Goal: Task Accomplishment & Management: Use online tool/utility

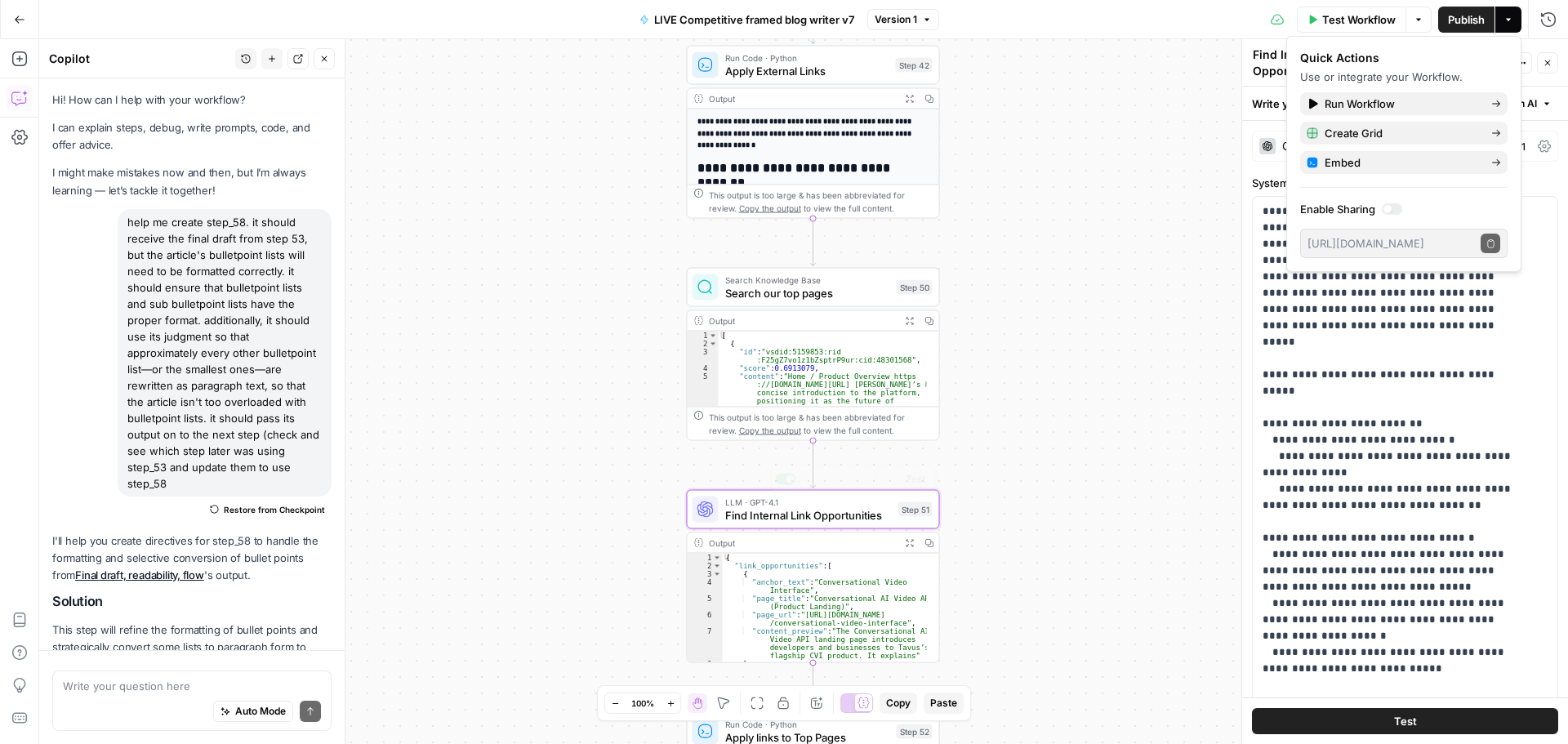
scroll to position [709, 0]
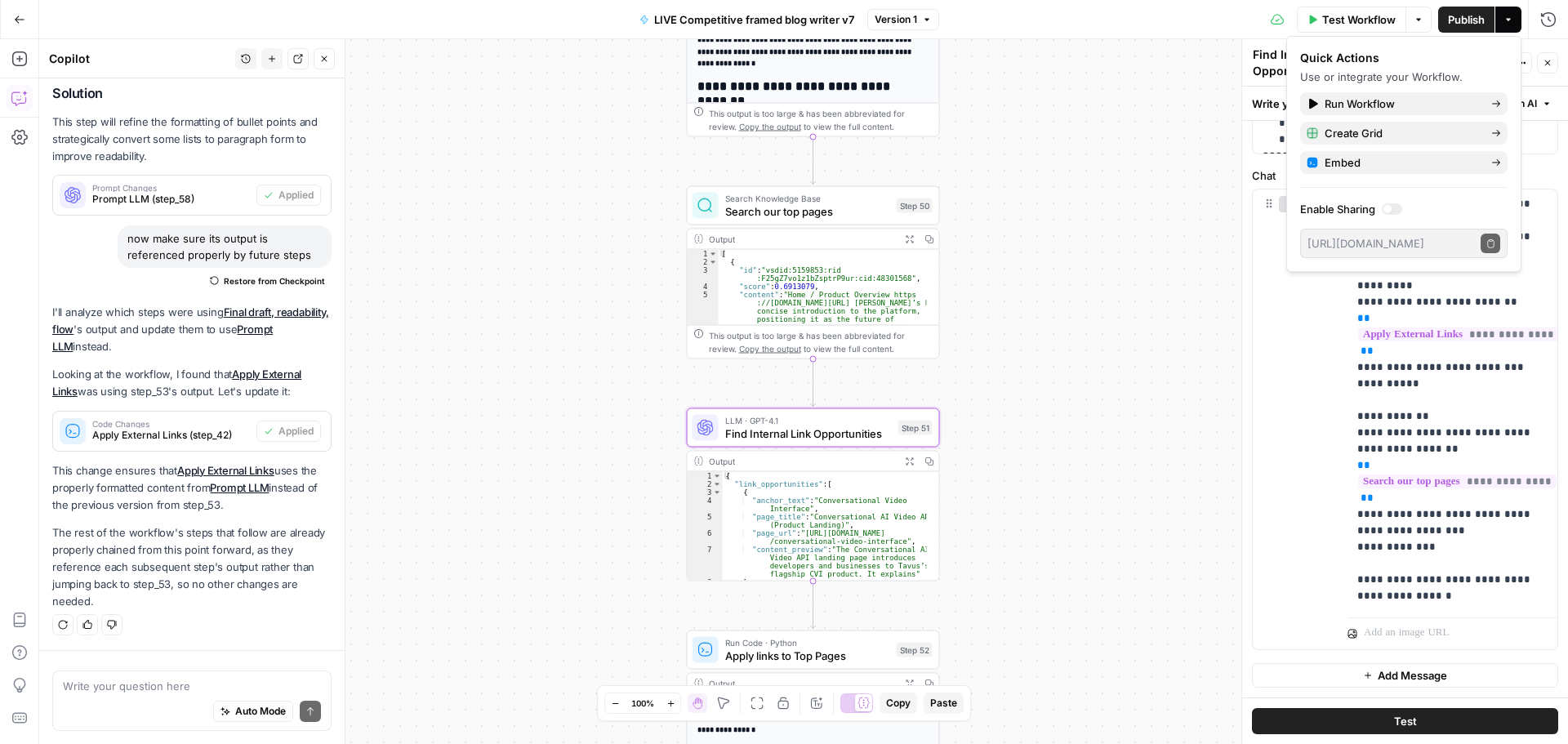
click at [14, 12] on button "Go Back" at bounding box center [19, 19] width 29 height 29
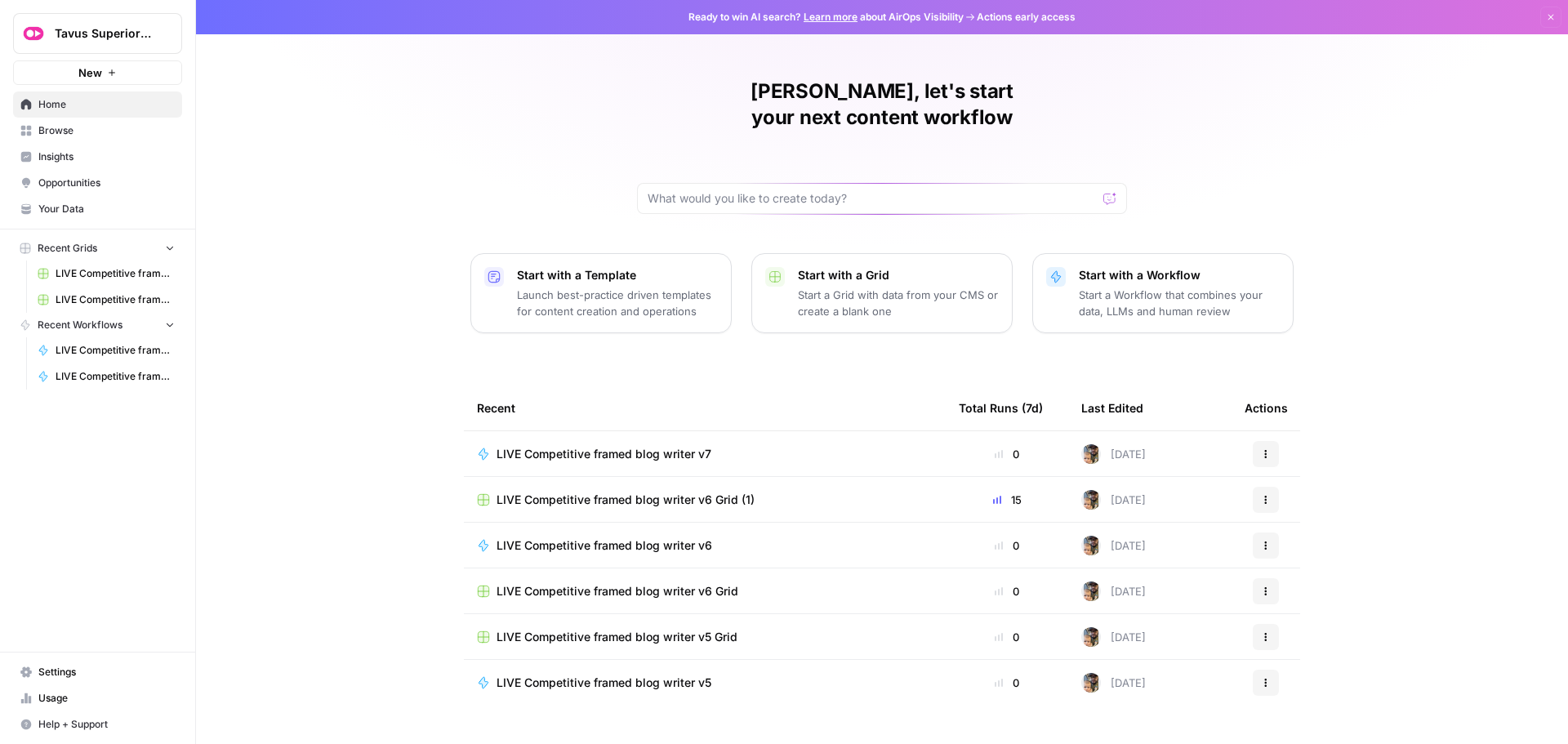
click at [81, 133] on span "Browse" at bounding box center [106, 130] width 136 height 14
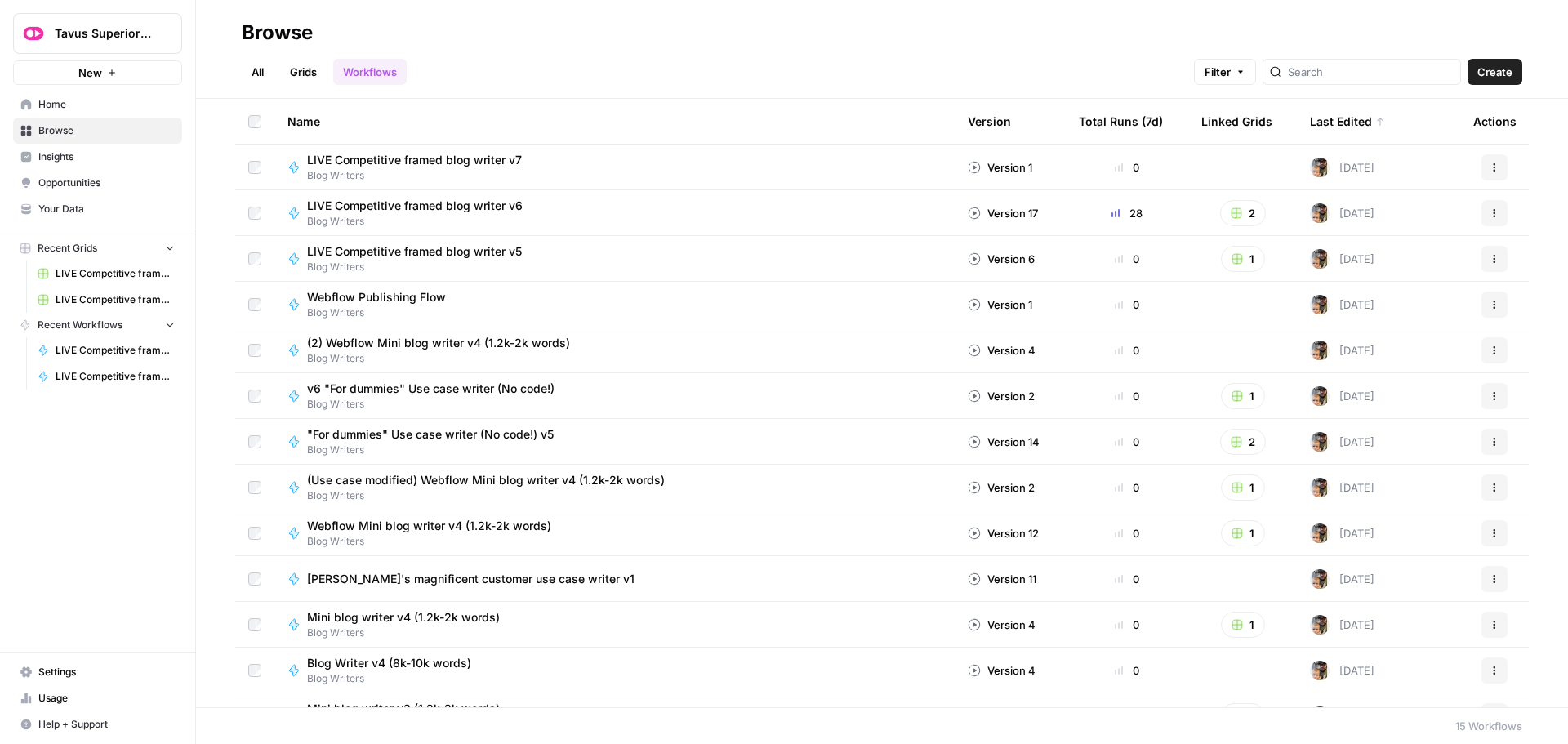
click at [480, 160] on span "LIVE Competitive framed blog writer v7" at bounding box center [415, 160] width 215 height 16
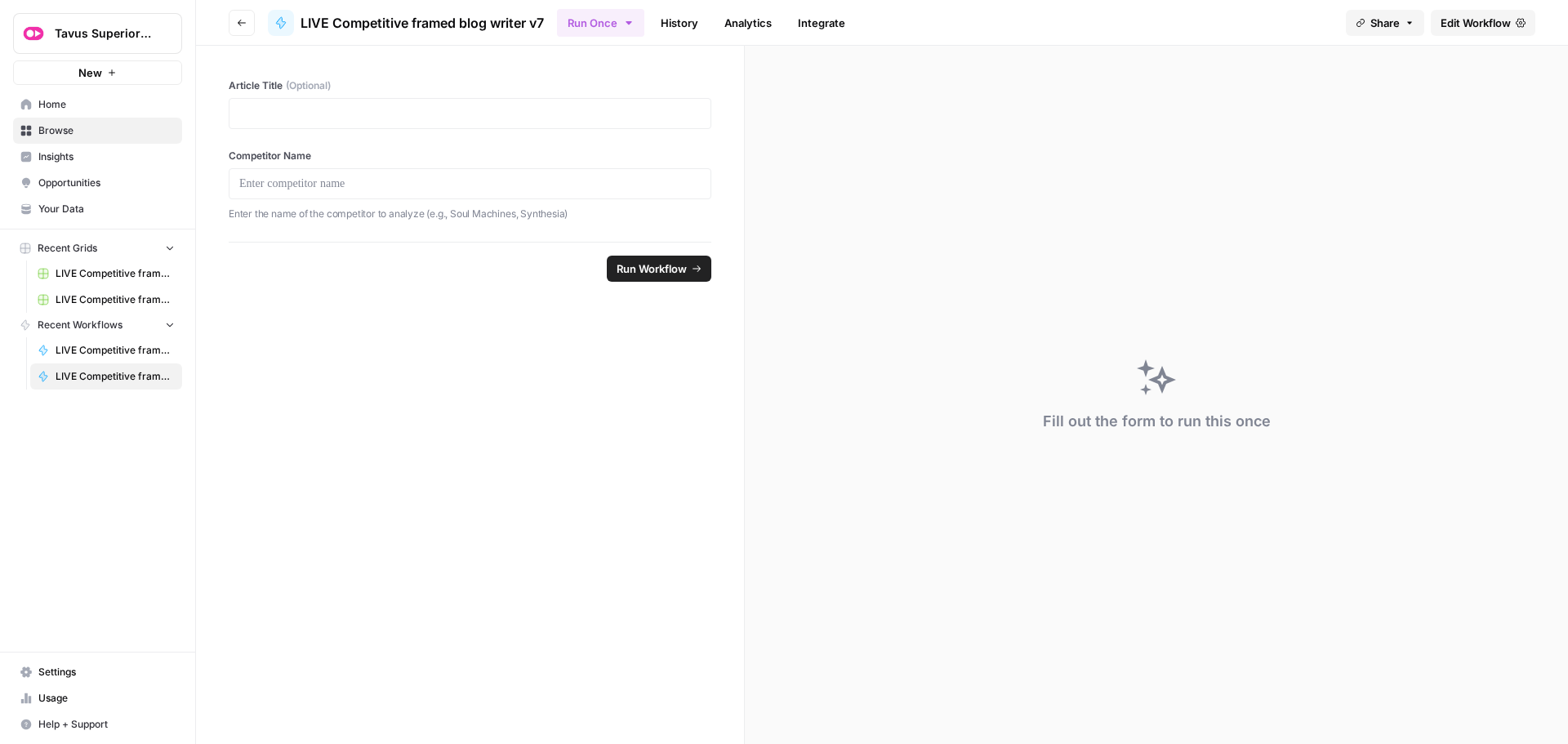
click at [1492, 23] on span "Edit Workflow" at bounding box center [1476, 22] width 70 height 16
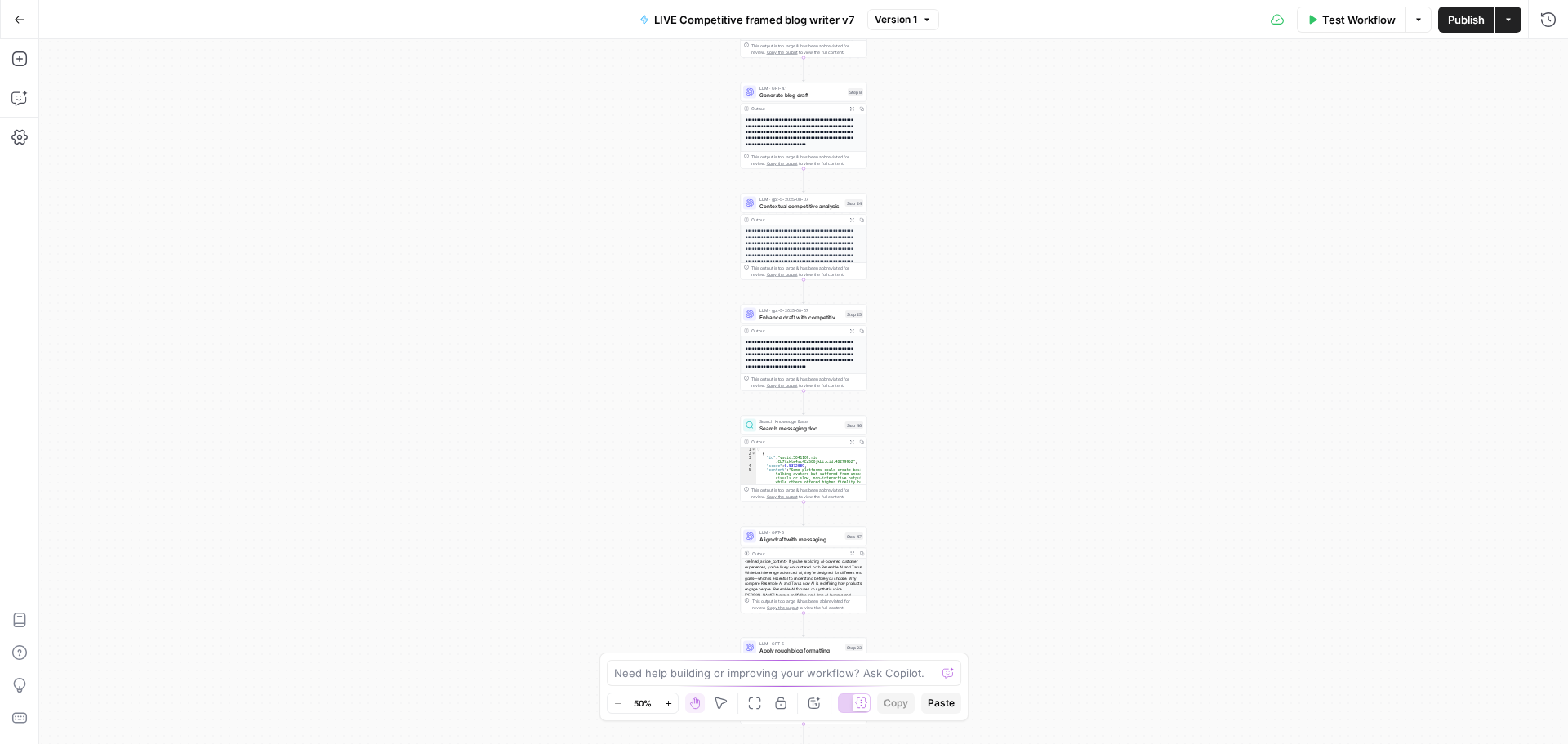
click at [1416, 19] on icon "button" at bounding box center [1418, 19] width 5 height 3
click at [1504, 20] on icon "button" at bounding box center [1508, 19] width 10 height 10
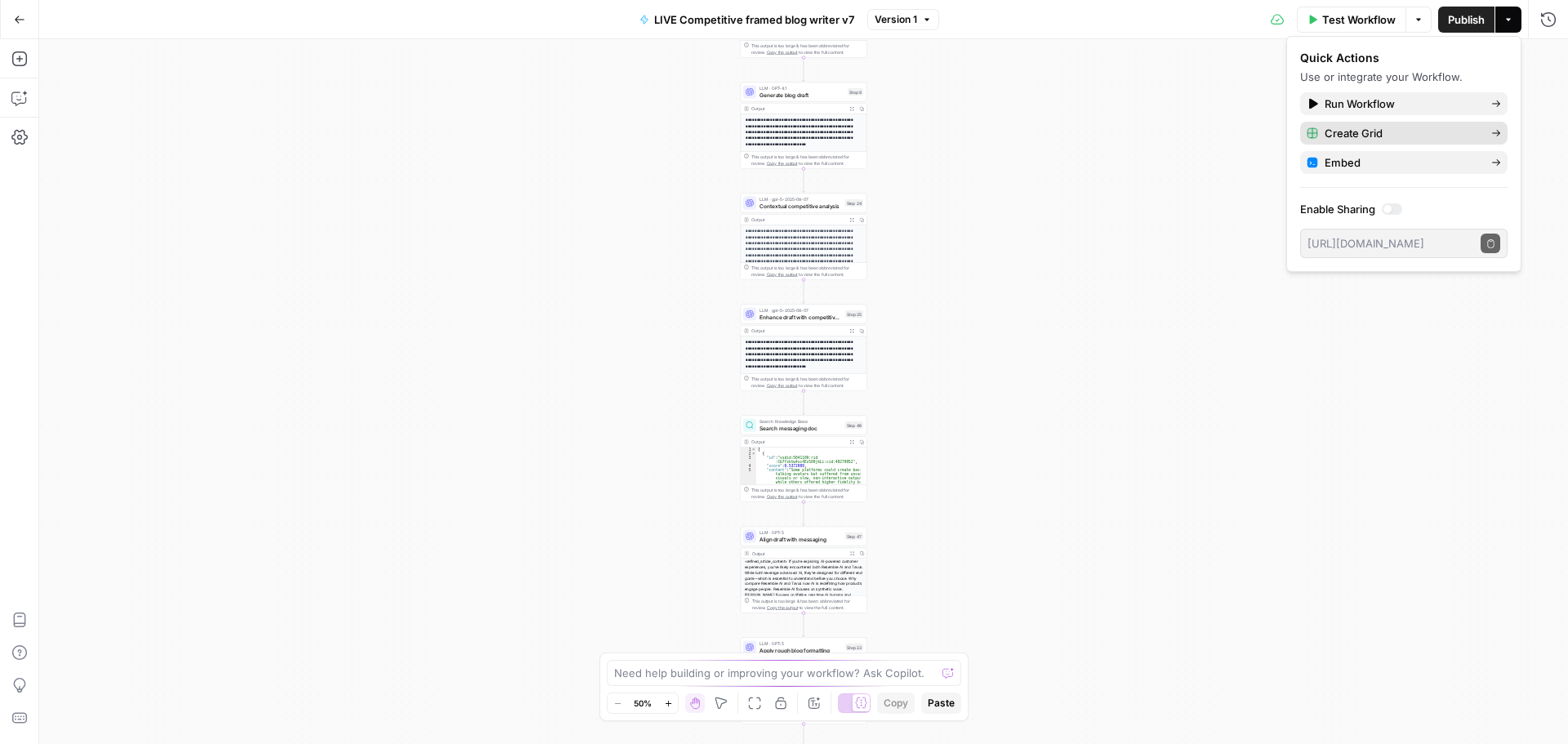
click at [1360, 131] on span "Create Grid" at bounding box center [1401, 132] width 153 height 16
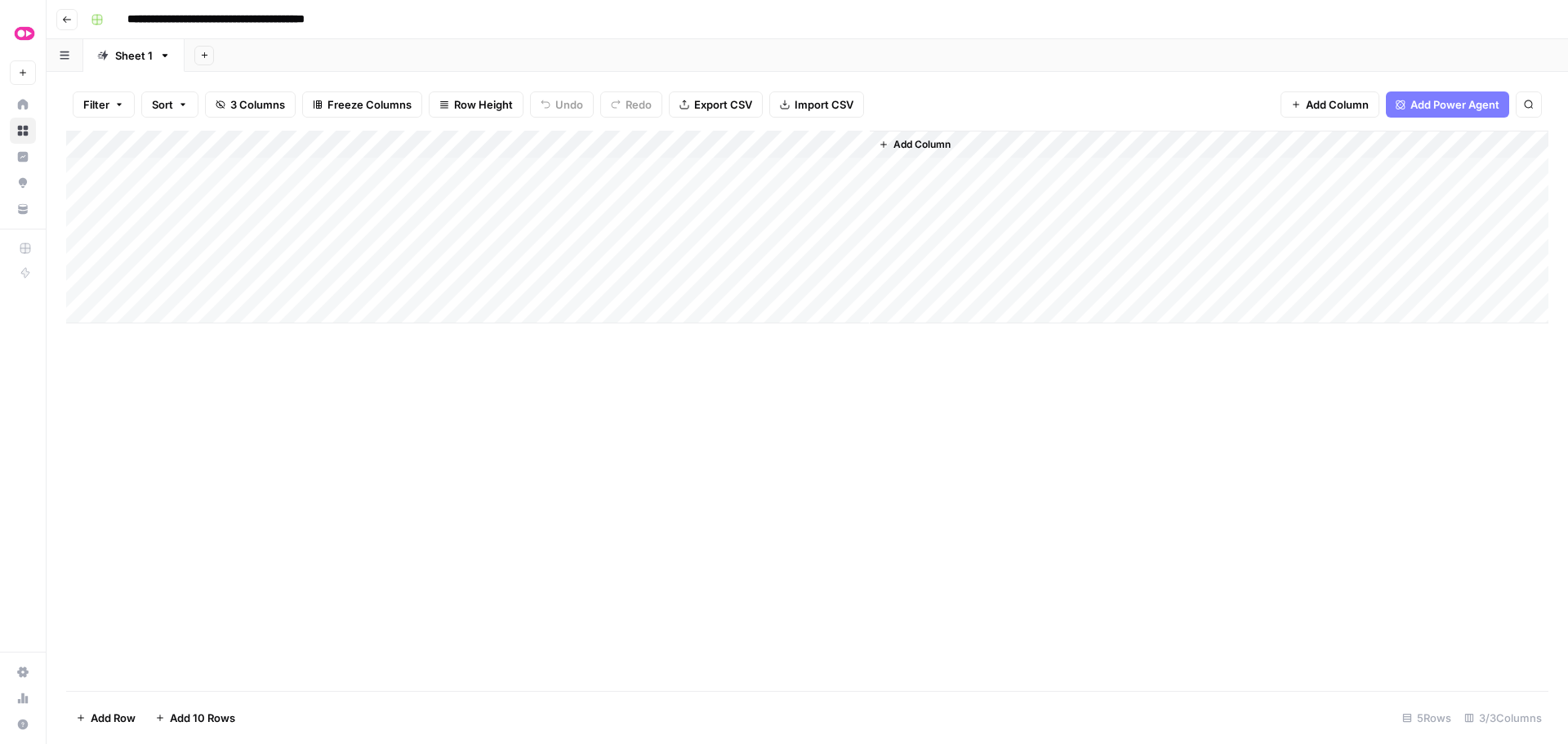
click at [222, 170] on div "Add Column" at bounding box center [807, 226] width 1481 height 193
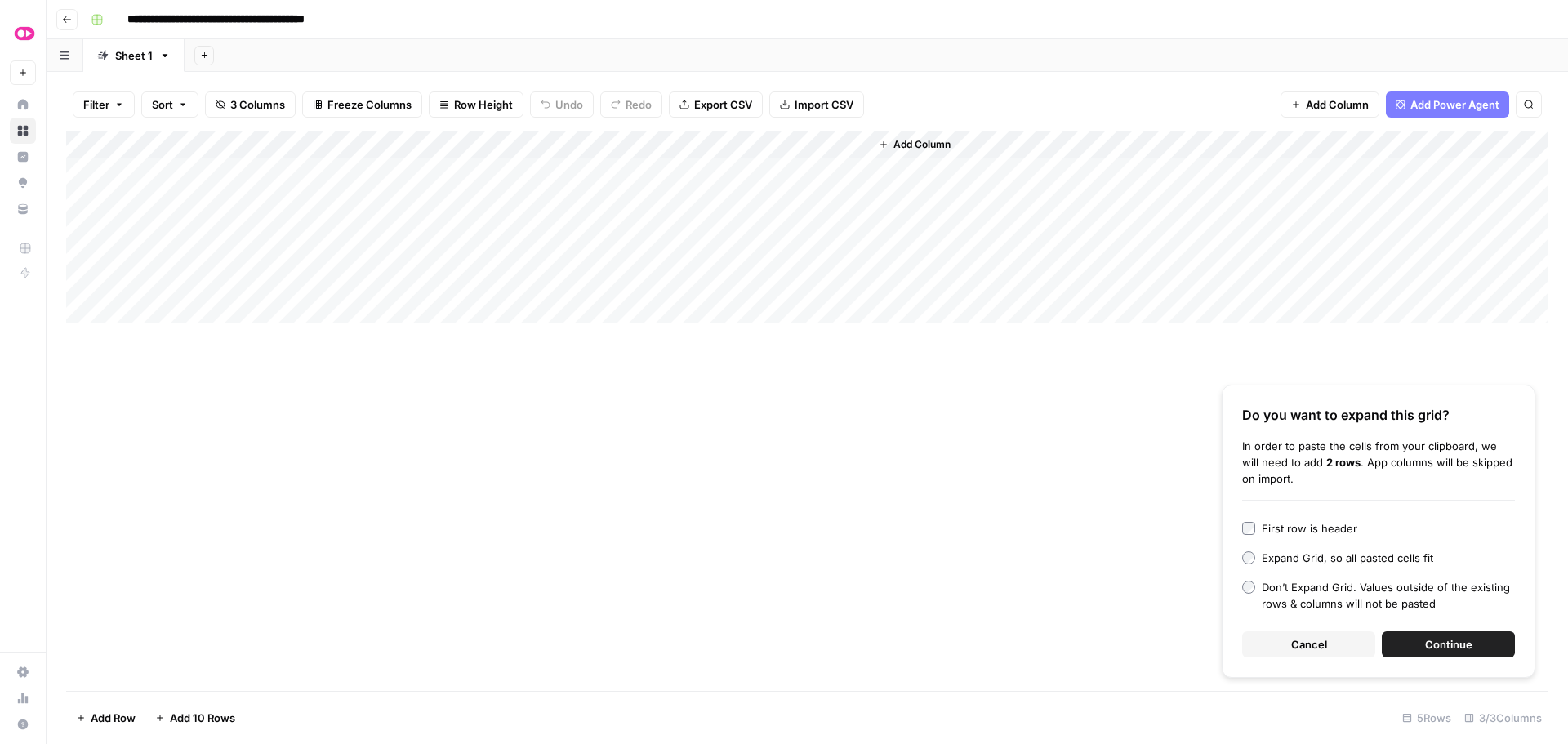
click at [1460, 636] on button "Continue" at bounding box center [1448, 644] width 133 height 26
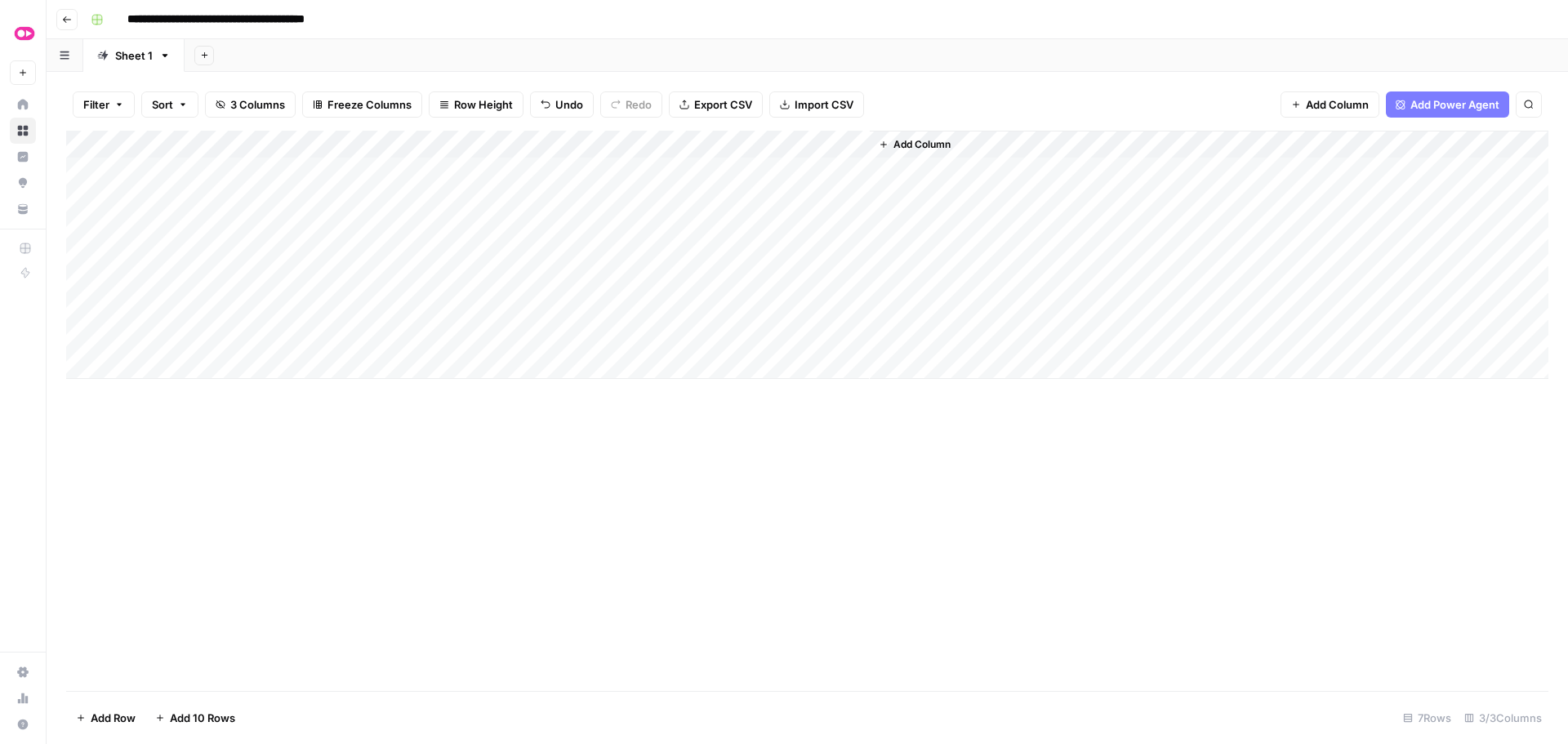
click at [737, 172] on div "Add Column" at bounding box center [807, 254] width 1481 height 248
click at [730, 197] on div "Add Column" at bounding box center [807, 254] width 1481 height 248
click at [727, 223] on div "Add Column" at bounding box center [807, 254] width 1481 height 248
click at [727, 257] on div "Add Column" at bounding box center [807, 254] width 1481 height 248
click at [730, 281] on div "Add Column" at bounding box center [807, 254] width 1481 height 248
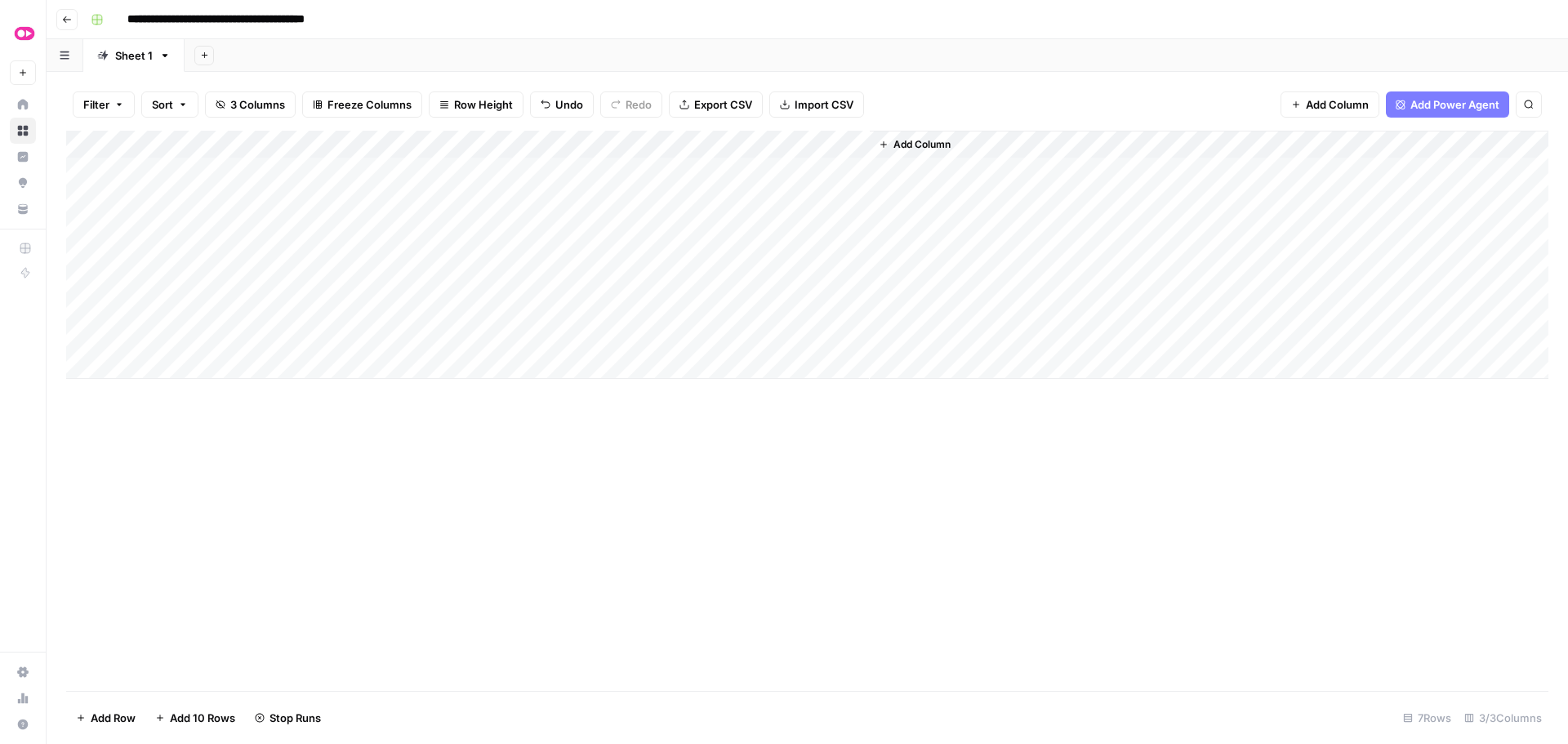
click at [733, 309] on div "Add Column" at bounding box center [807, 254] width 1481 height 248
click at [731, 337] on div "Add Column" at bounding box center [807, 254] width 1481 height 248
click at [733, 203] on div "Add Column" at bounding box center [807, 254] width 1481 height 248
click at [835, 196] on div "Add Column" at bounding box center [807, 254] width 1481 height 248
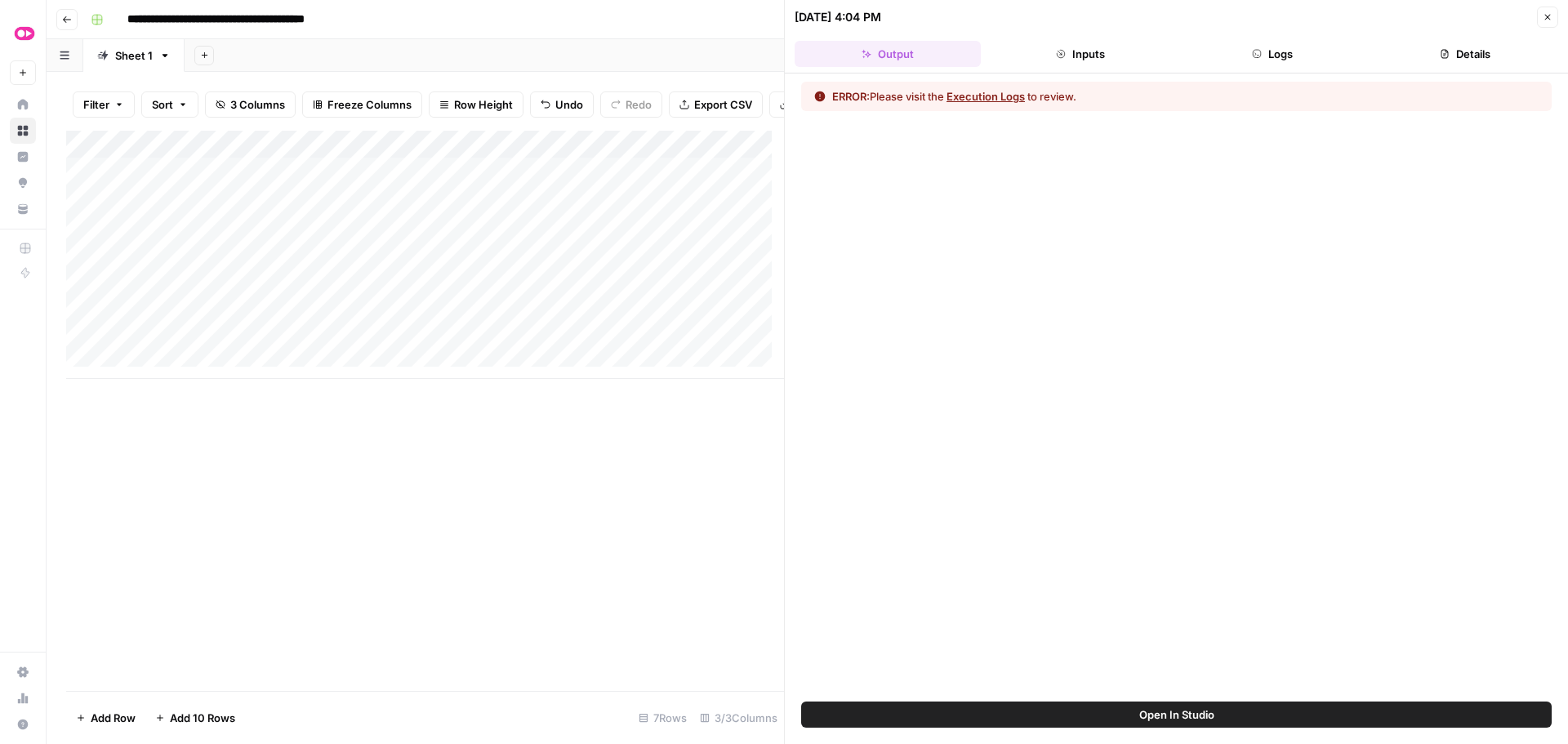
click at [978, 99] on button "Execution Logs" at bounding box center [985, 96] width 78 height 16
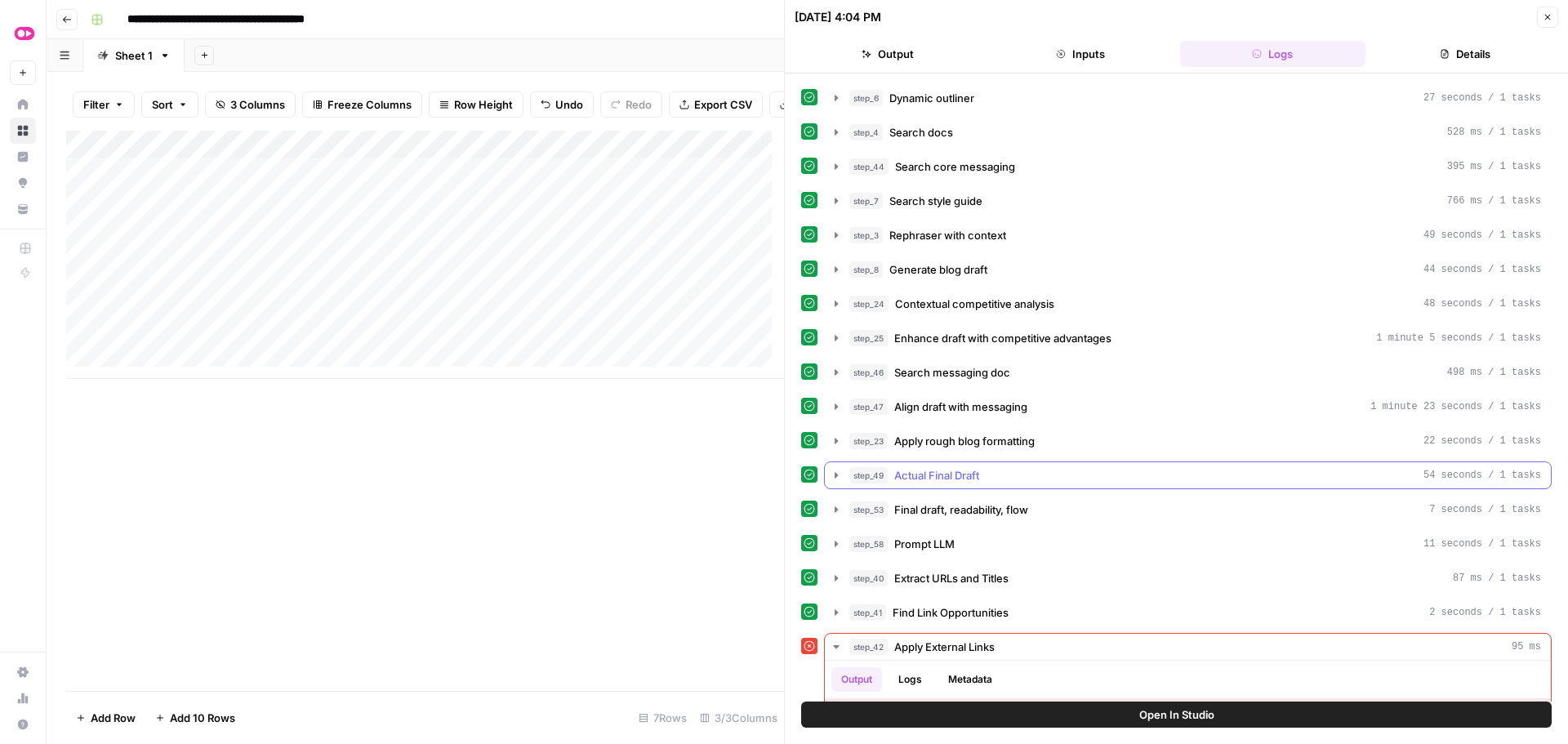
scroll to position [210, 0]
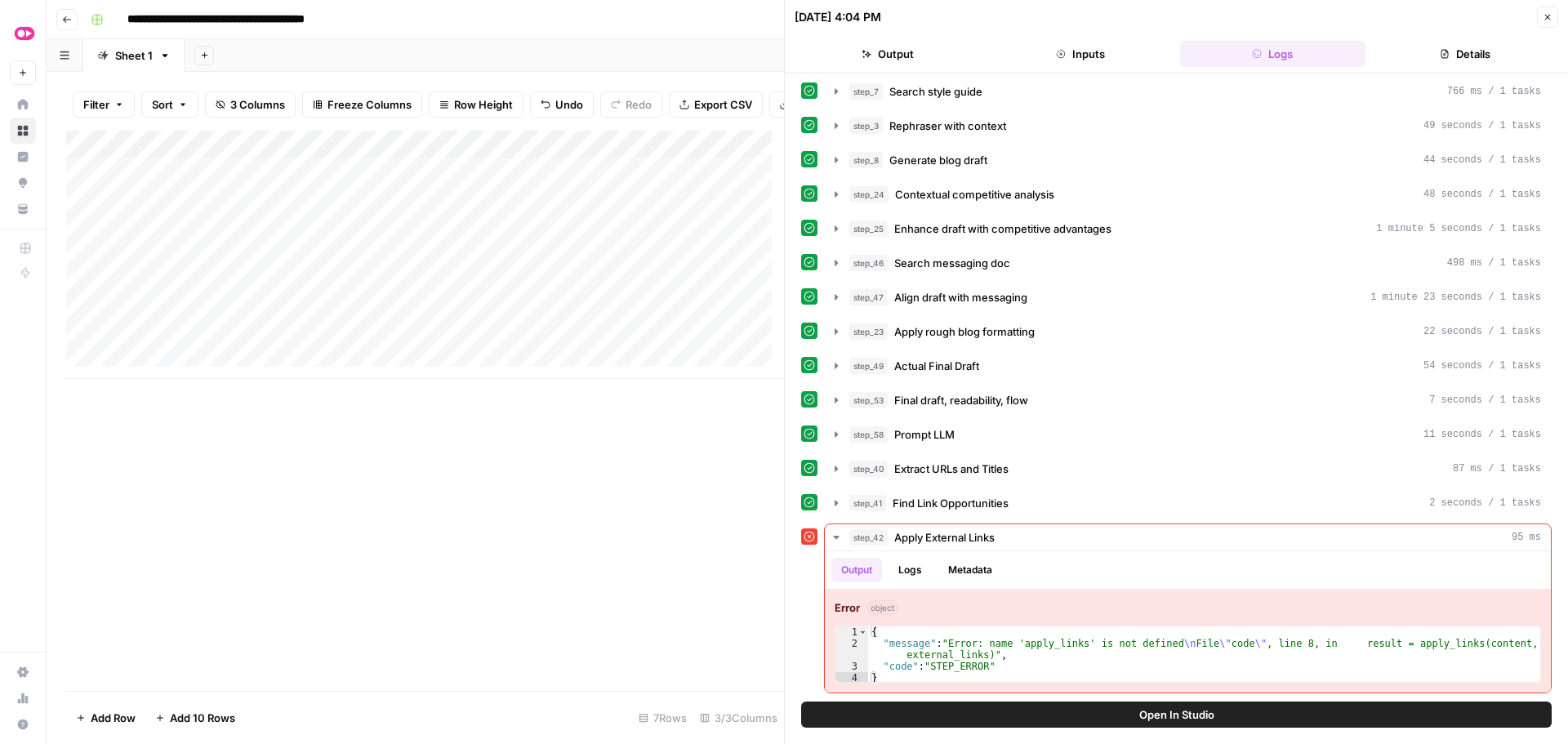
click at [181, 19] on input "**********" at bounding box center [248, 19] width 257 height 26
click at [595, 20] on div "**********" at bounding box center [817, 19] width 1467 height 26
click at [73, 22] on button "Go back" at bounding box center [67, 19] width 21 height 21
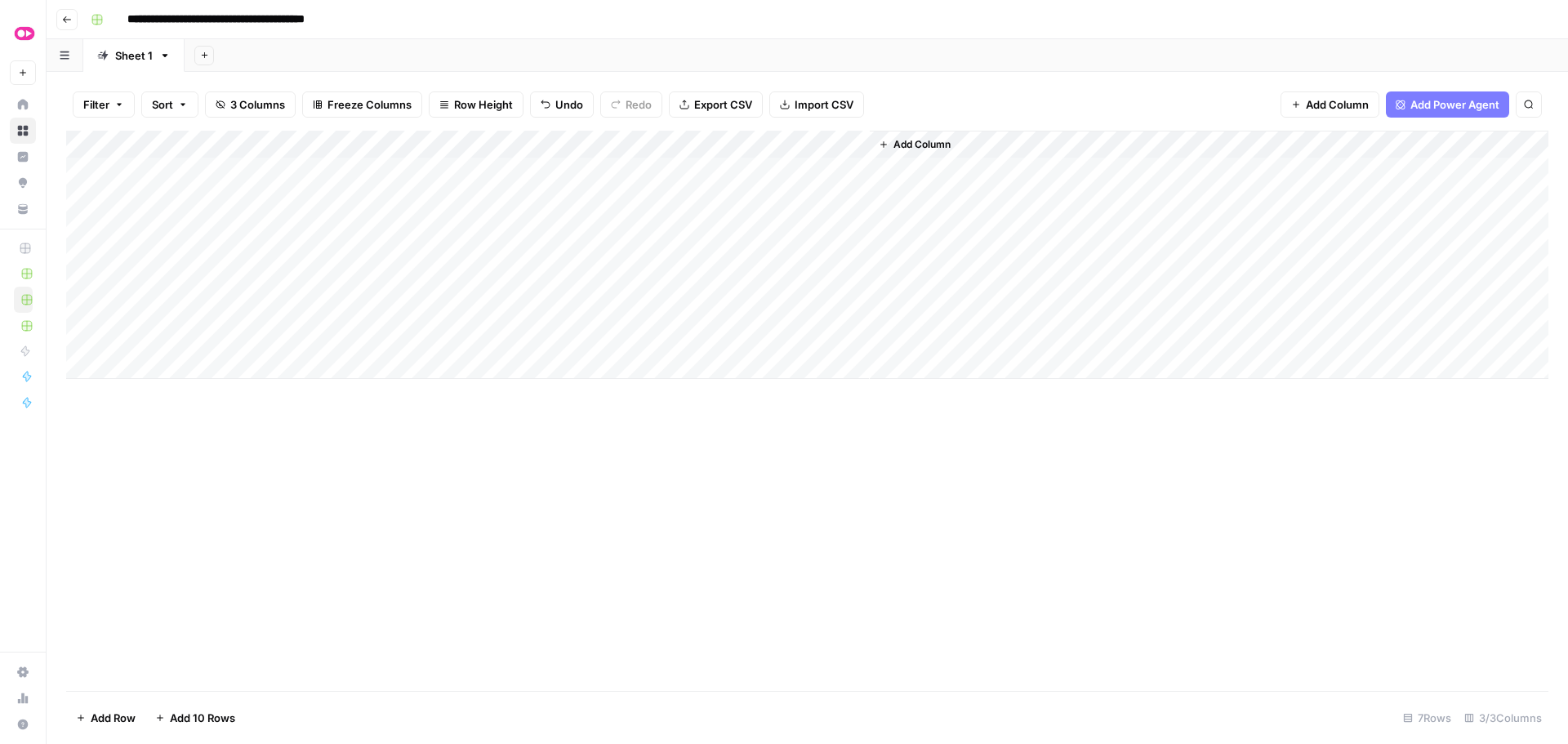
click at [68, 16] on icon "button" at bounding box center [67, 19] width 10 height 10
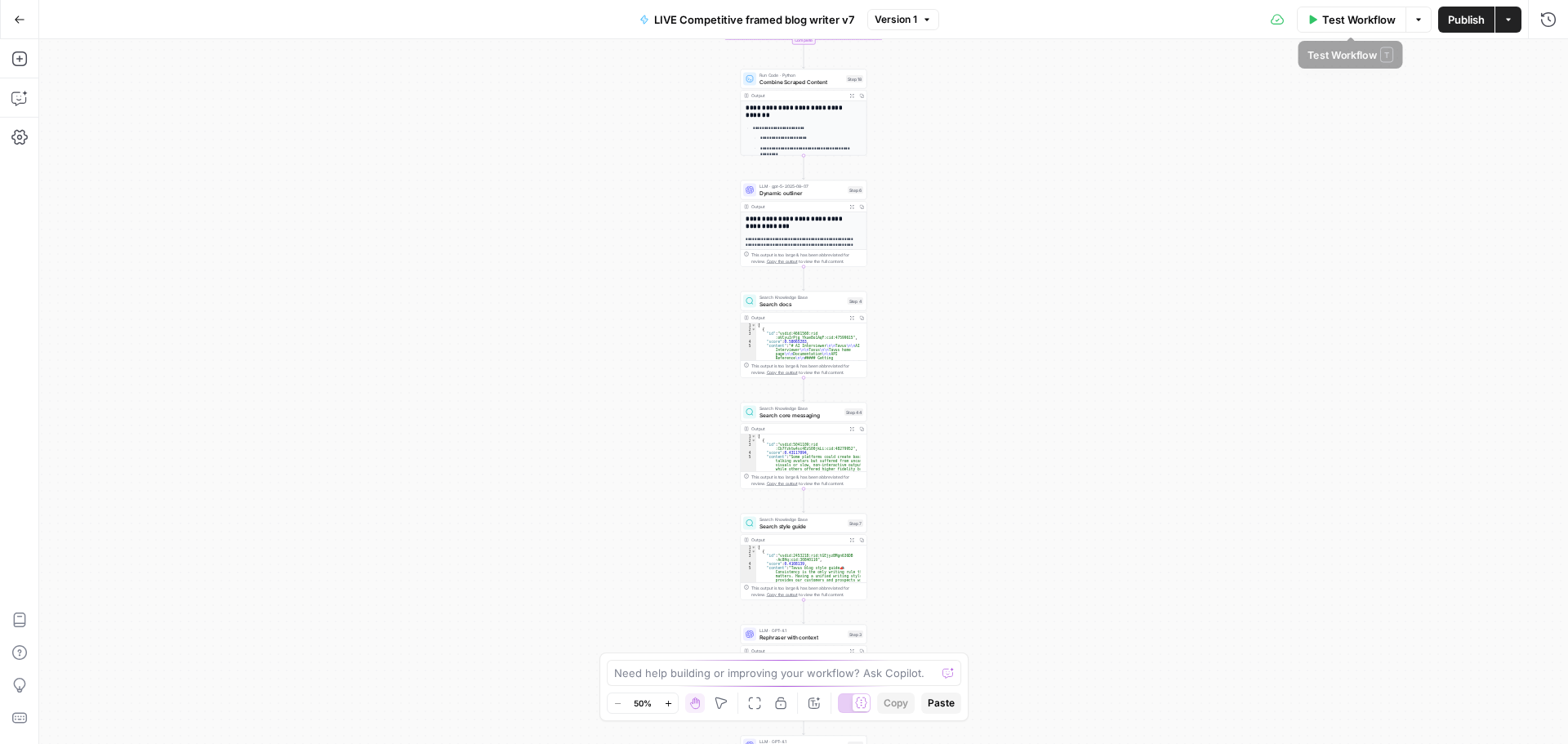
click at [1345, 14] on span "Test Workflow" at bounding box center [1358, 19] width 73 height 16
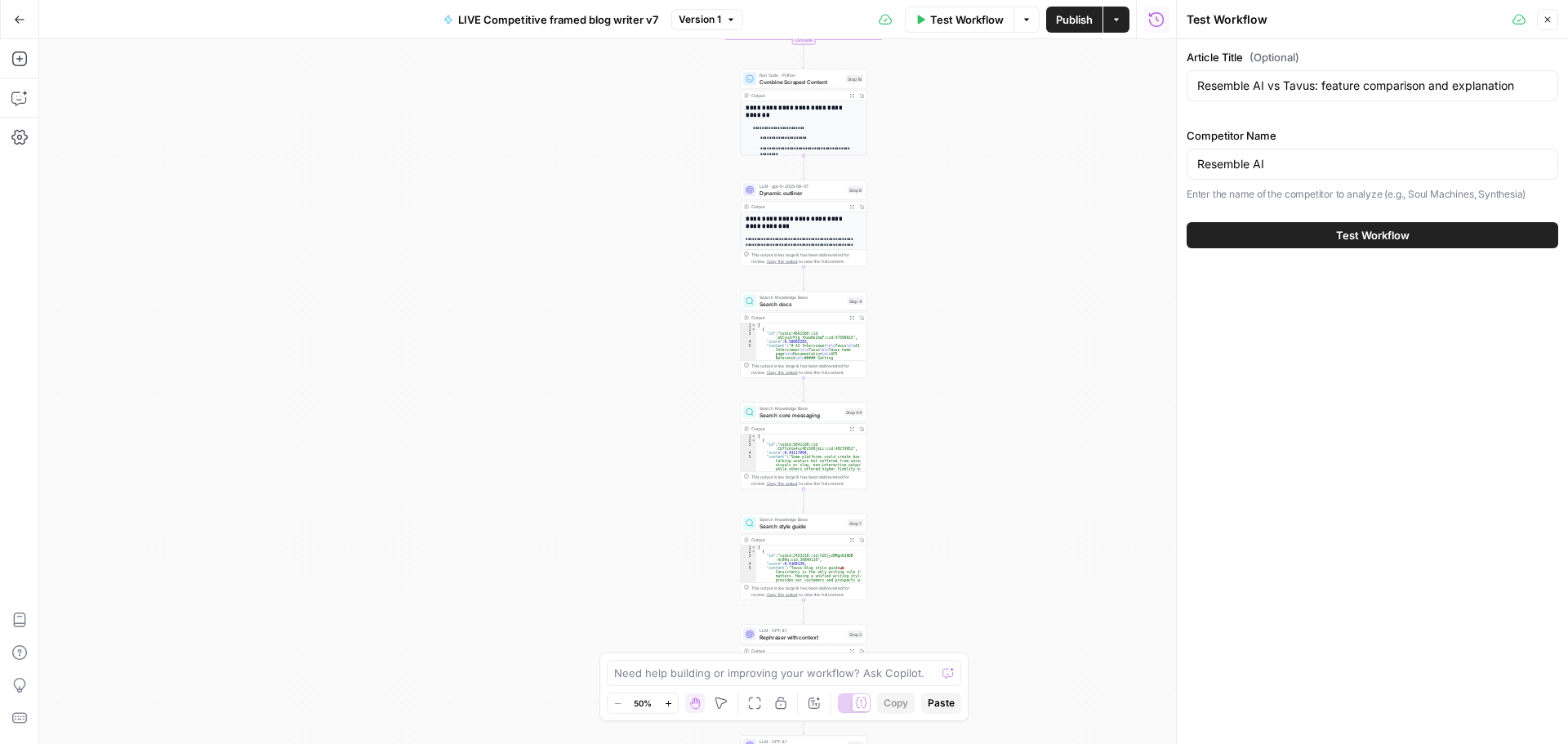
click at [1308, 94] on div "Resemble AI vs Tavus: feature comparison and explanation" at bounding box center [1372, 86] width 372 height 31
click at [1295, 79] on input "Resemble AI vs Tavus: feature comparison and explanation" at bounding box center [1372, 86] width 350 height 16
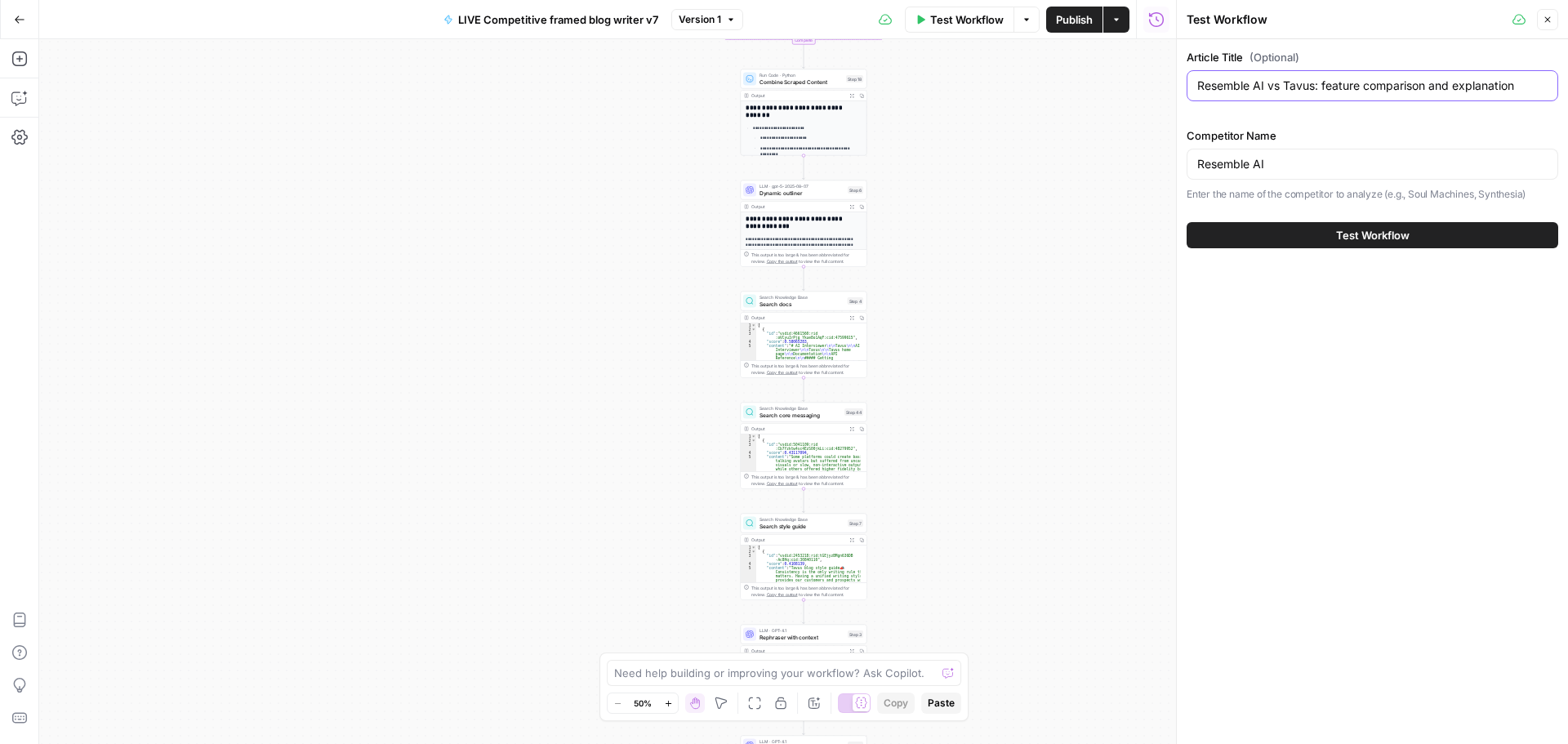
click at [1295, 79] on input "Resemble AI vs Tavus: feature comparison and explanation" at bounding box center [1372, 86] width 350 height 16
paste input "HumanPal"
click at [1315, 87] on input "HumanPal vs Tavus: feature comparison and explanation" at bounding box center [1372, 86] width 350 height 16
type input "HumanPal vs Tavus: Feature comparison and explanation"
click at [1345, 162] on input "Resemble AI" at bounding box center [1372, 164] width 350 height 16
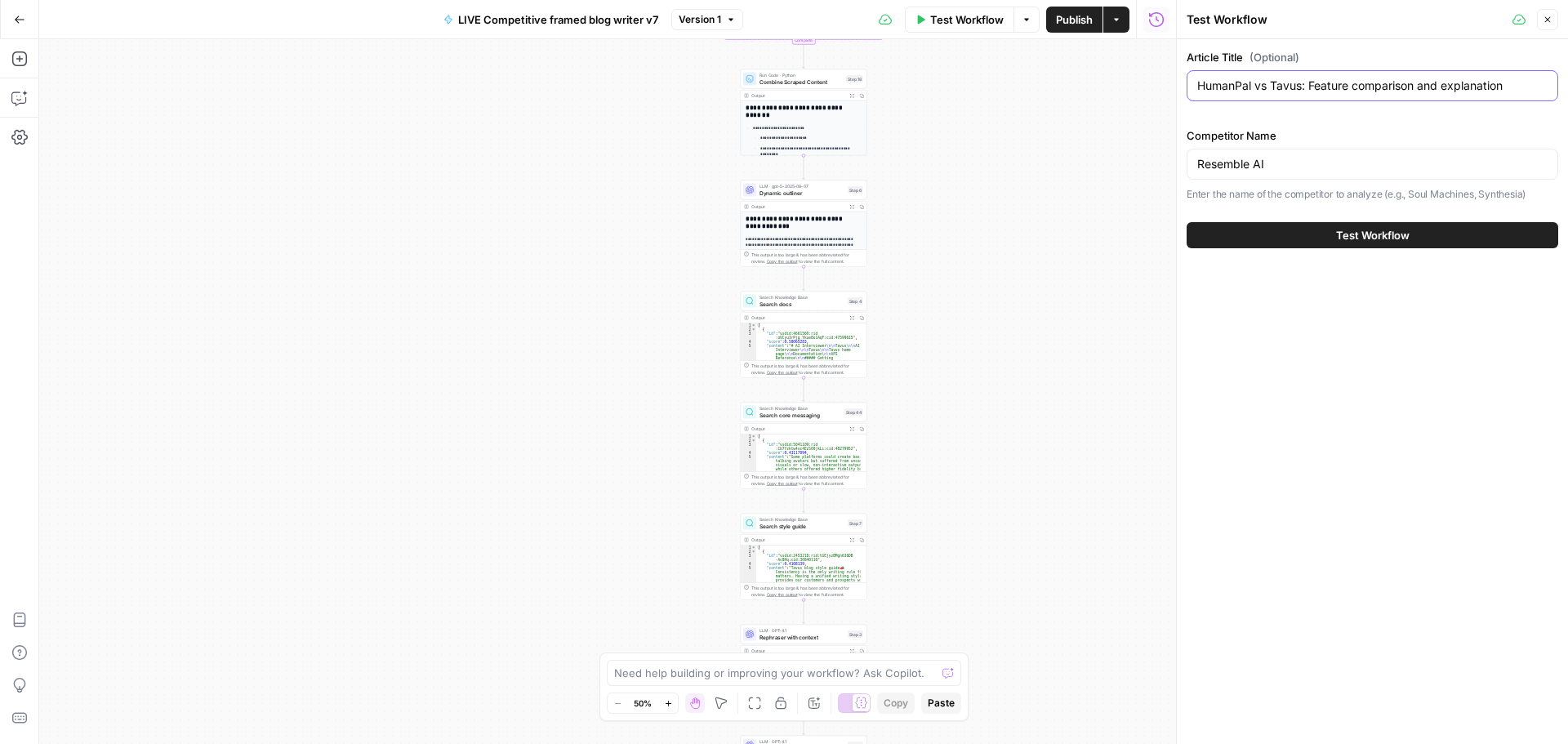
drag, startPoint x: 1252, startPoint y: 88, endPoint x: 1163, endPoint y: 89, distance: 89.0
click at [1163, 89] on body "Tavus Superiority New Home Browse Insights Opportunities Your Data Recent Grids…" at bounding box center [784, 372] width 1568 height 744
click at [1247, 90] on input "HumanPal vs Tavus: Feature comparison and explanation" at bounding box center [1372, 86] width 350 height 16
drag, startPoint x: 1252, startPoint y: 89, endPoint x: 1192, endPoint y: 85, distance: 60.1
click at [1192, 85] on div "HumanPal vs Tavus: Feature comparison and explanation" at bounding box center [1372, 86] width 372 height 31
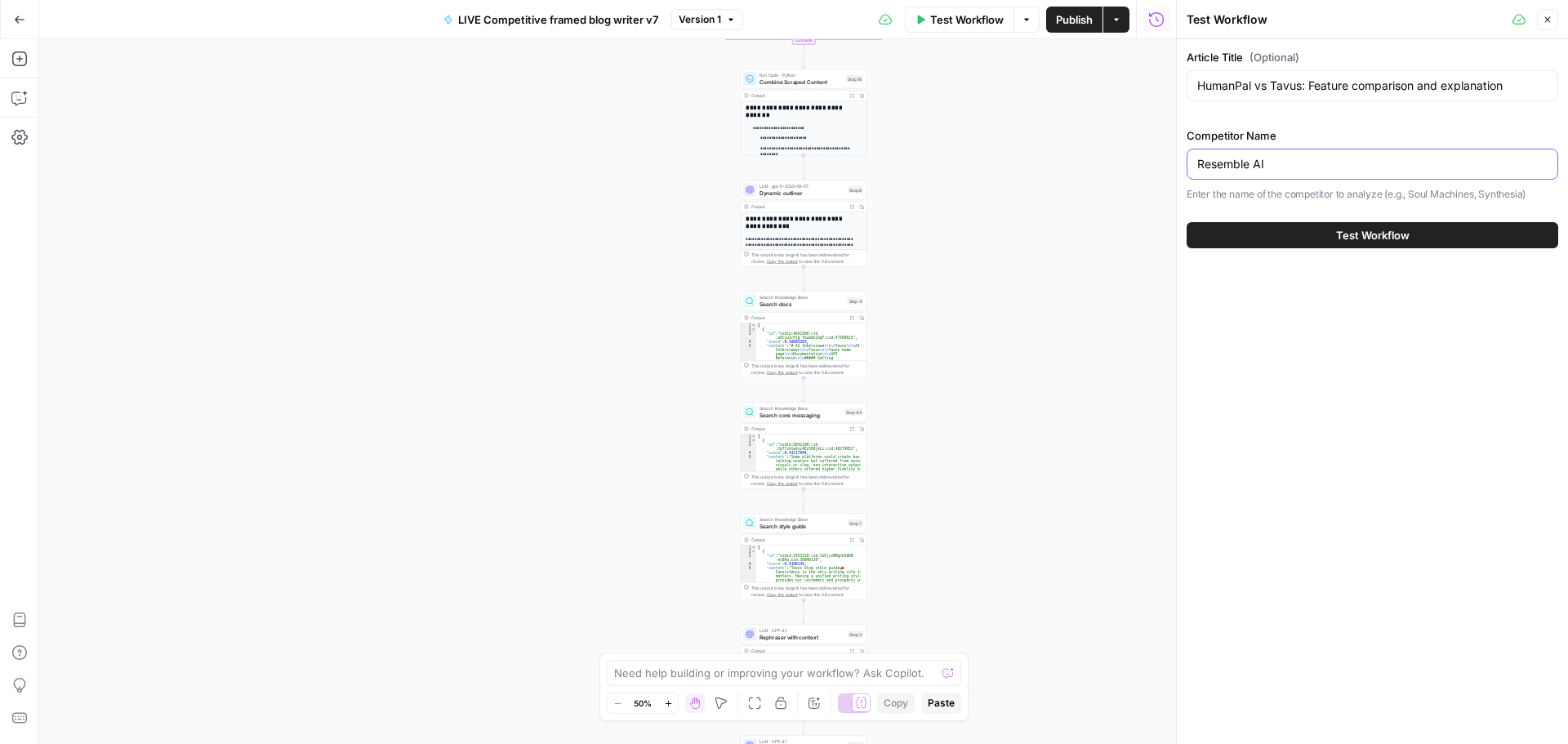
click at [1373, 159] on input "Resemble AI" at bounding box center [1372, 164] width 350 height 16
paste input "HumanPal"
type input "HumanPal"
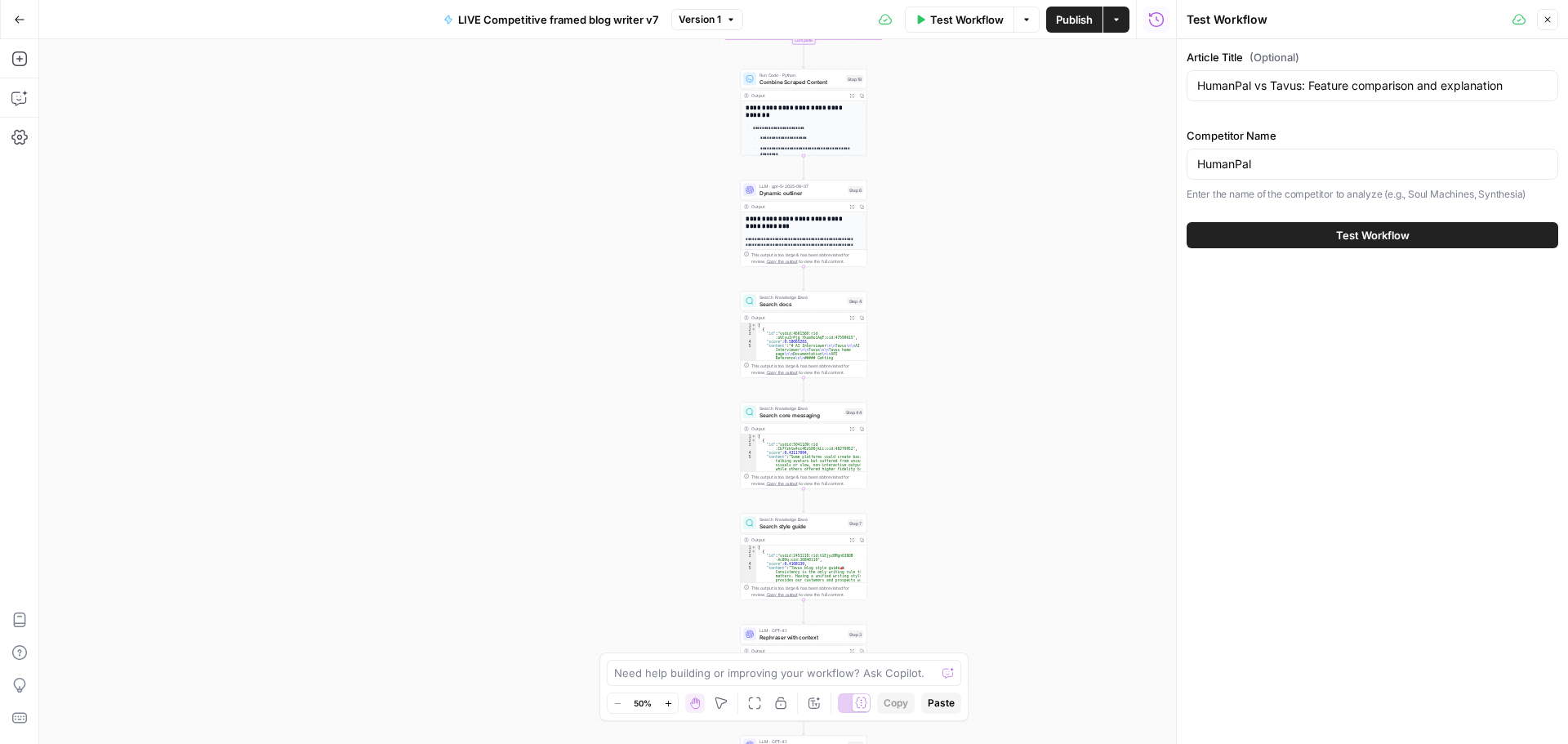
click at [1331, 231] on button "Test Workflow" at bounding box center [1372, 235] width 372 height 26
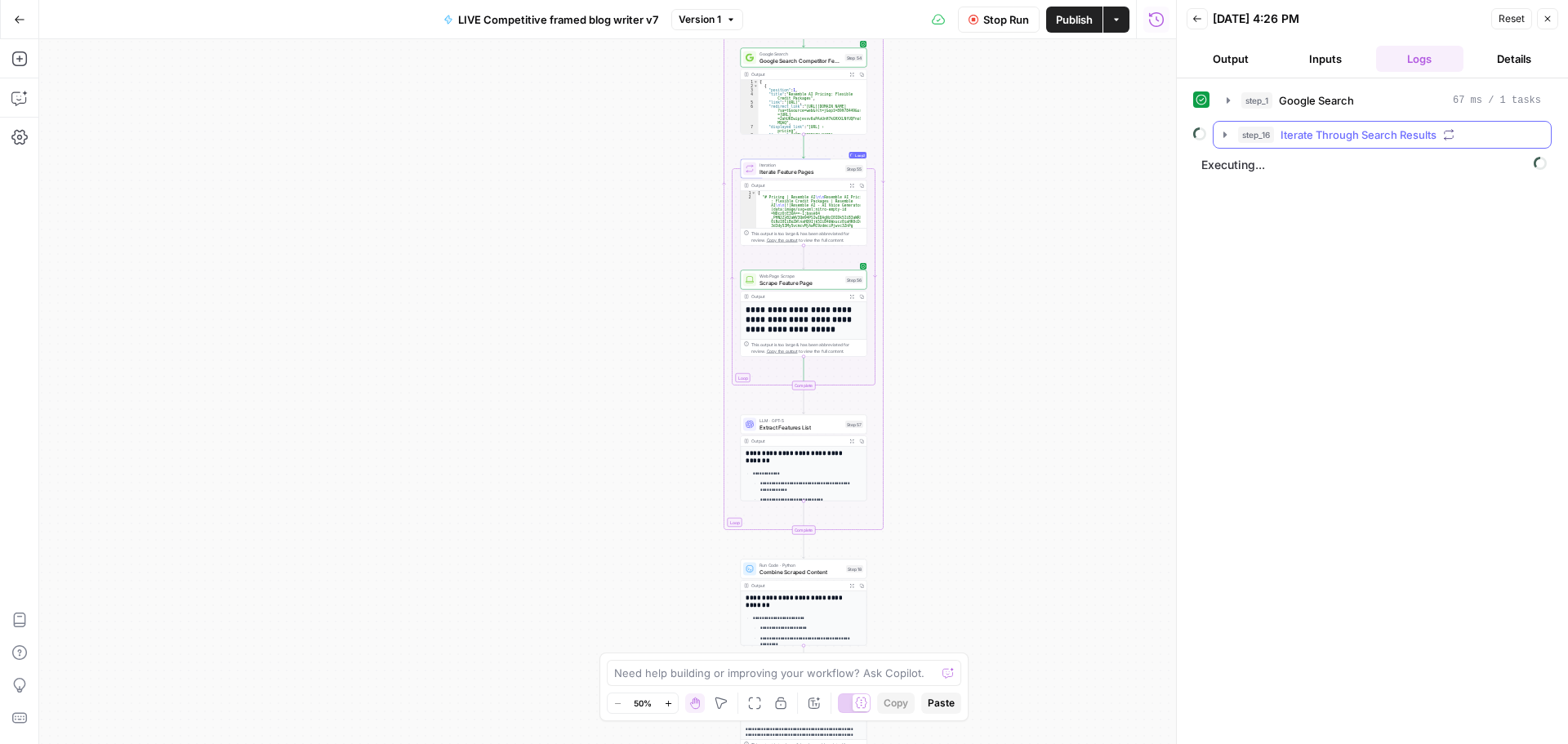
click at [1223, 130] on icon "button" at bounding box center [1225, 135] width 13 height 13
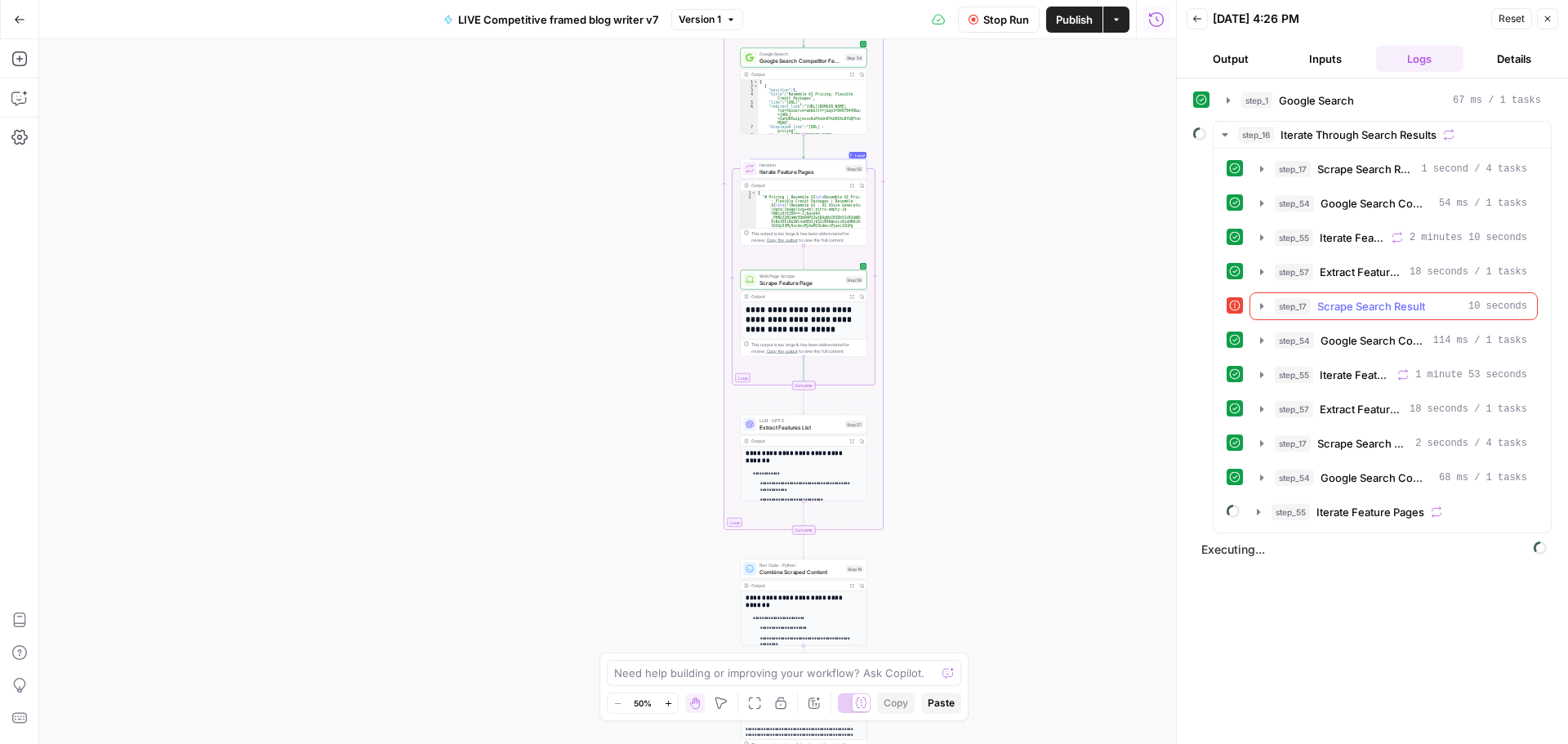
click at [1261, 303] on icon "button" at bounding box center [1261, 306] width 3 height 6
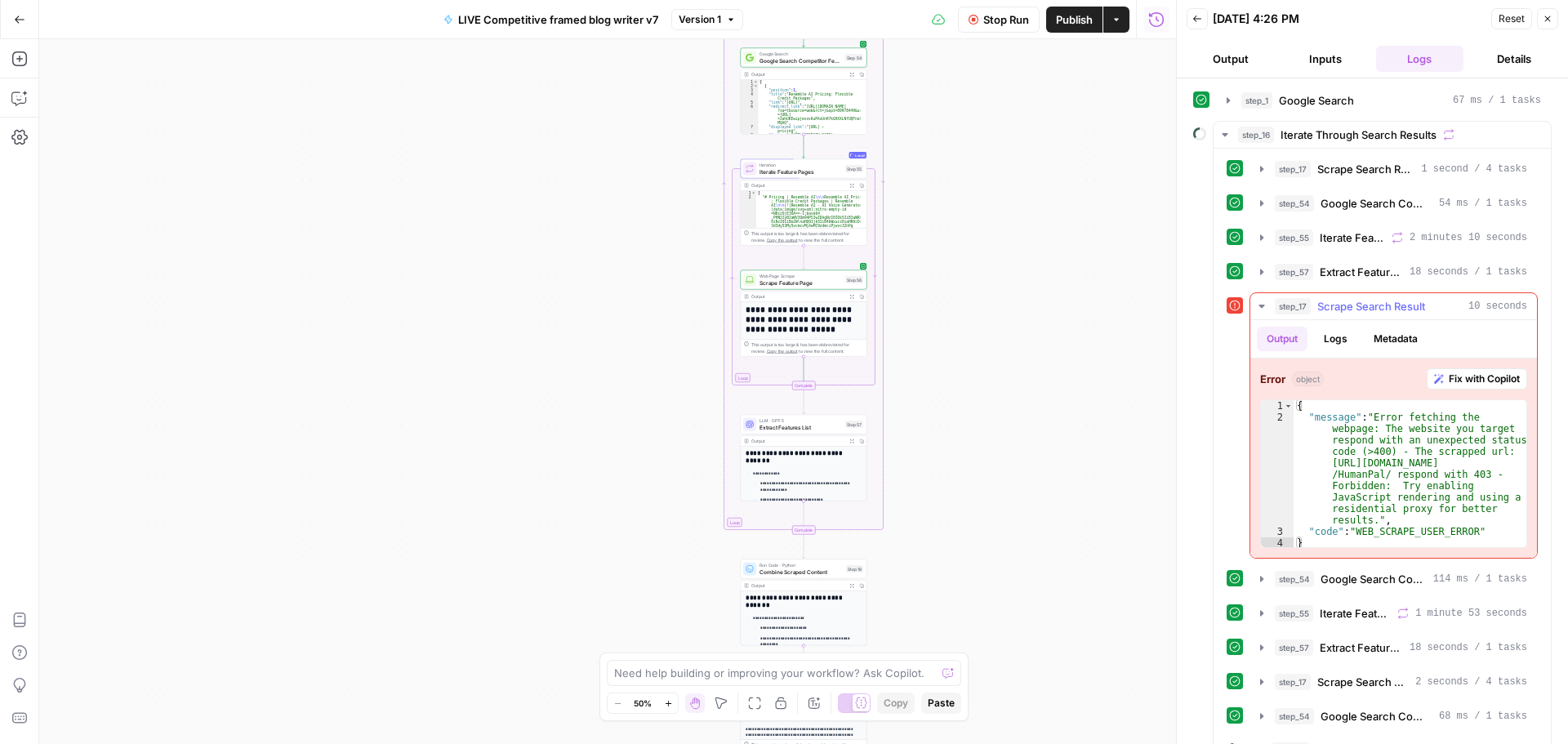
click at [1261, 303] on icon "button" at bounding box center [1262, 306] width 13 height 13
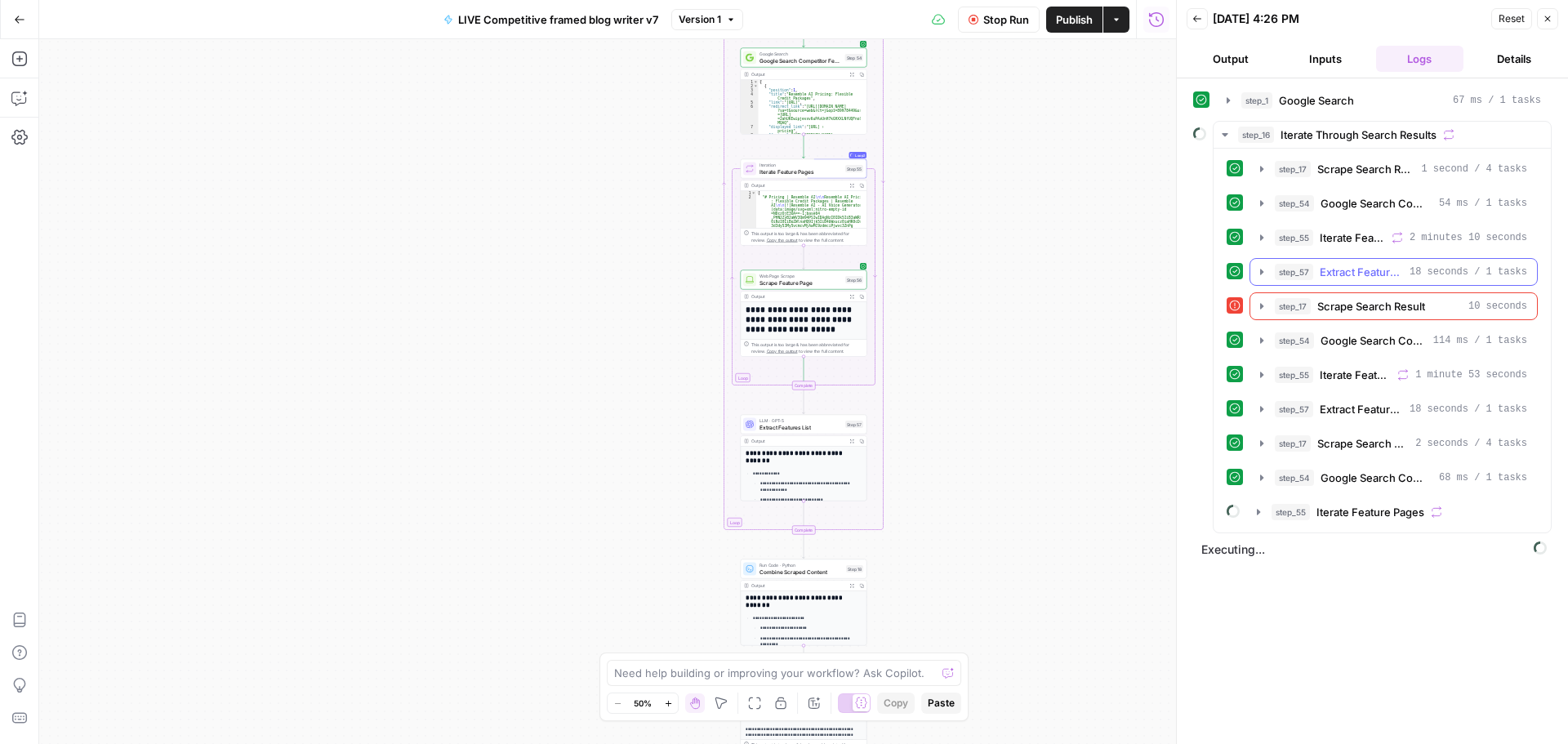
click at [1263, 271] on icon "button" at bounding box center [1262, 272] width 13 height 13
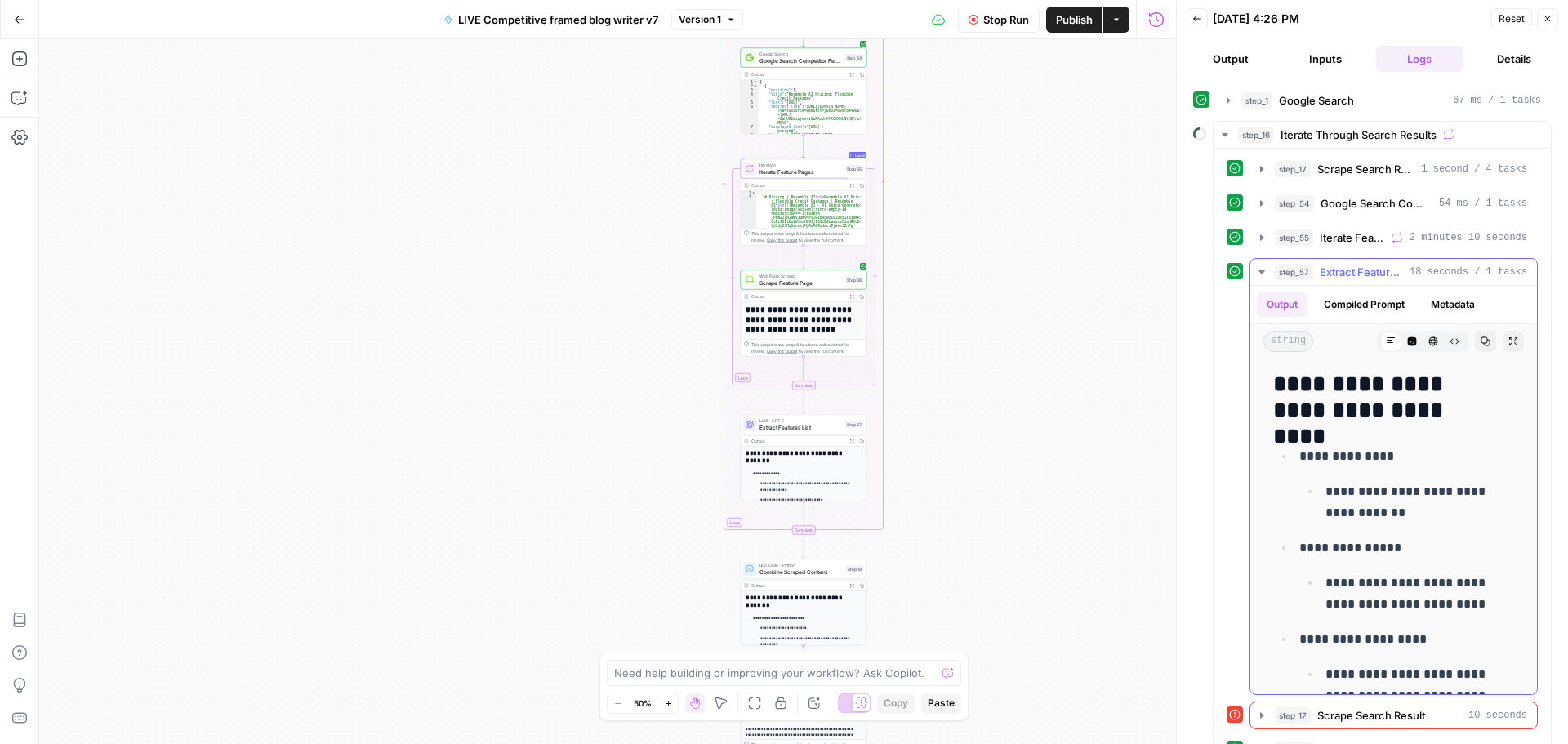
click at [1263, 271] on icon "button" at bounding box center [1261, 271] width 6 height 3
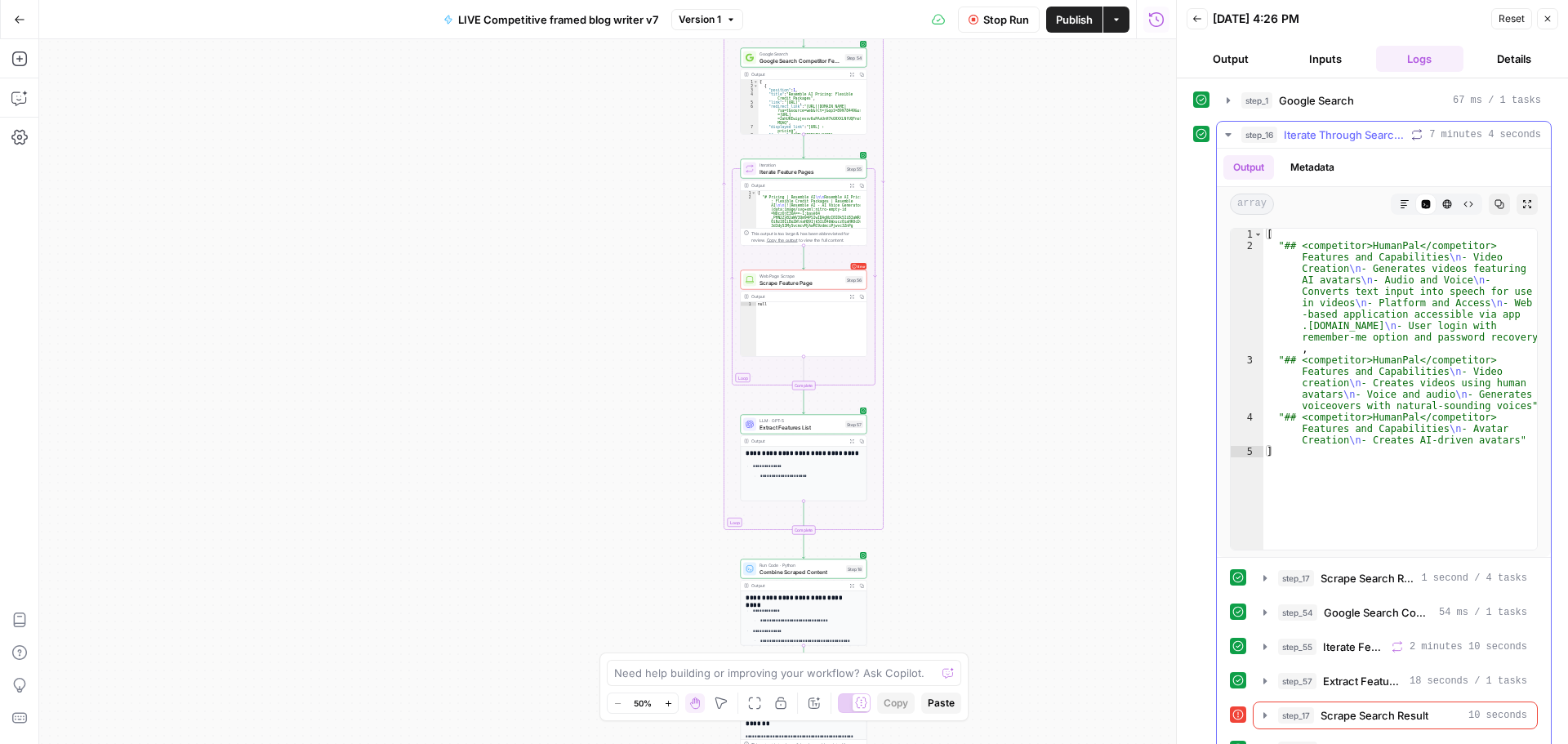
click at [1230, 133] on icon "button" at bounding box center [1229, 135] width 13 height 13
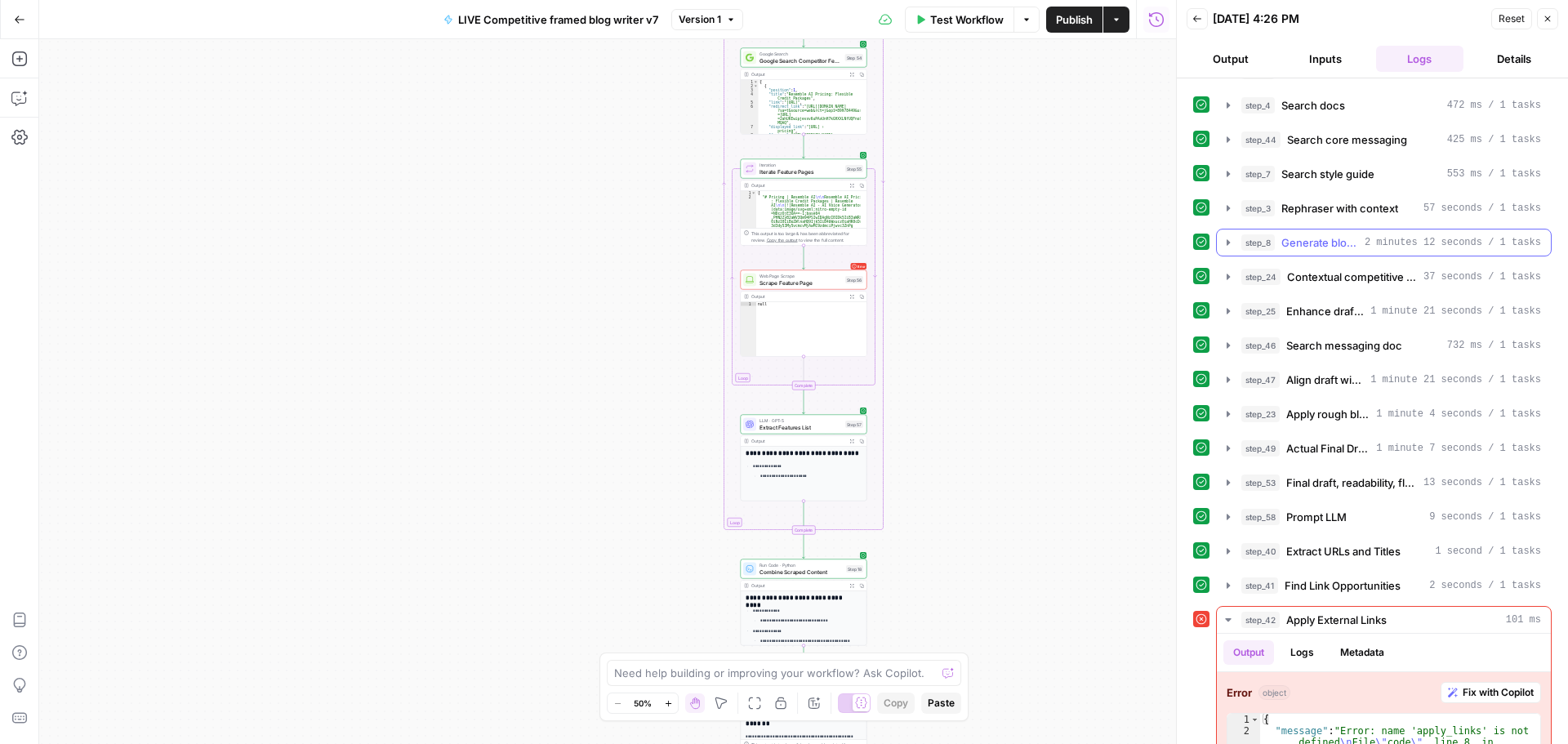
scroll to position [200, 0]
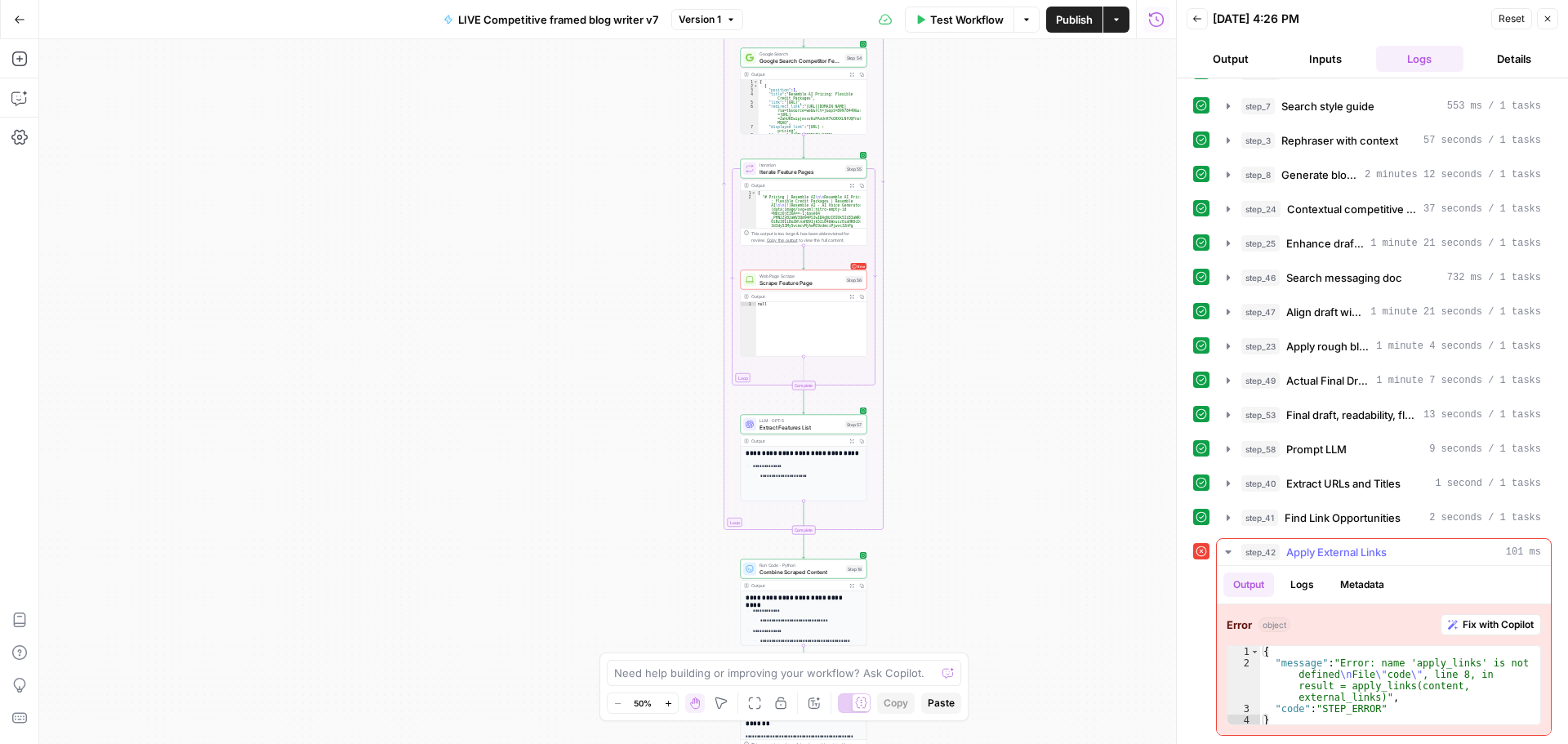
drag, startPoint x: 1462, startPoint y: 623, endPoint x: 1412, endPoint y: 610, distance: 51.7
click at [1462, 623] on span "Fix with Copilot" at bounding box center [1498, 624] width 71 height 14
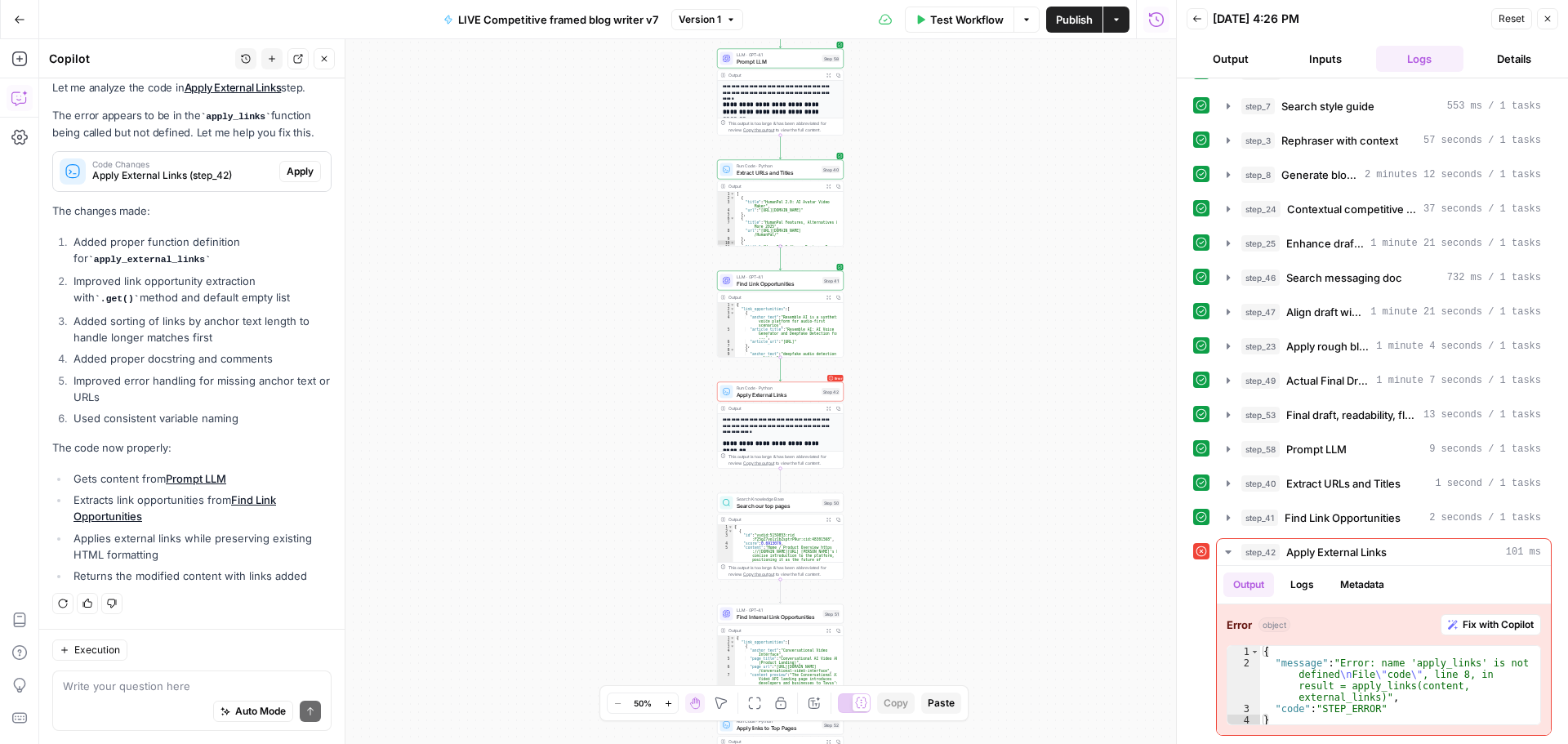
scroll to position [84, 0]
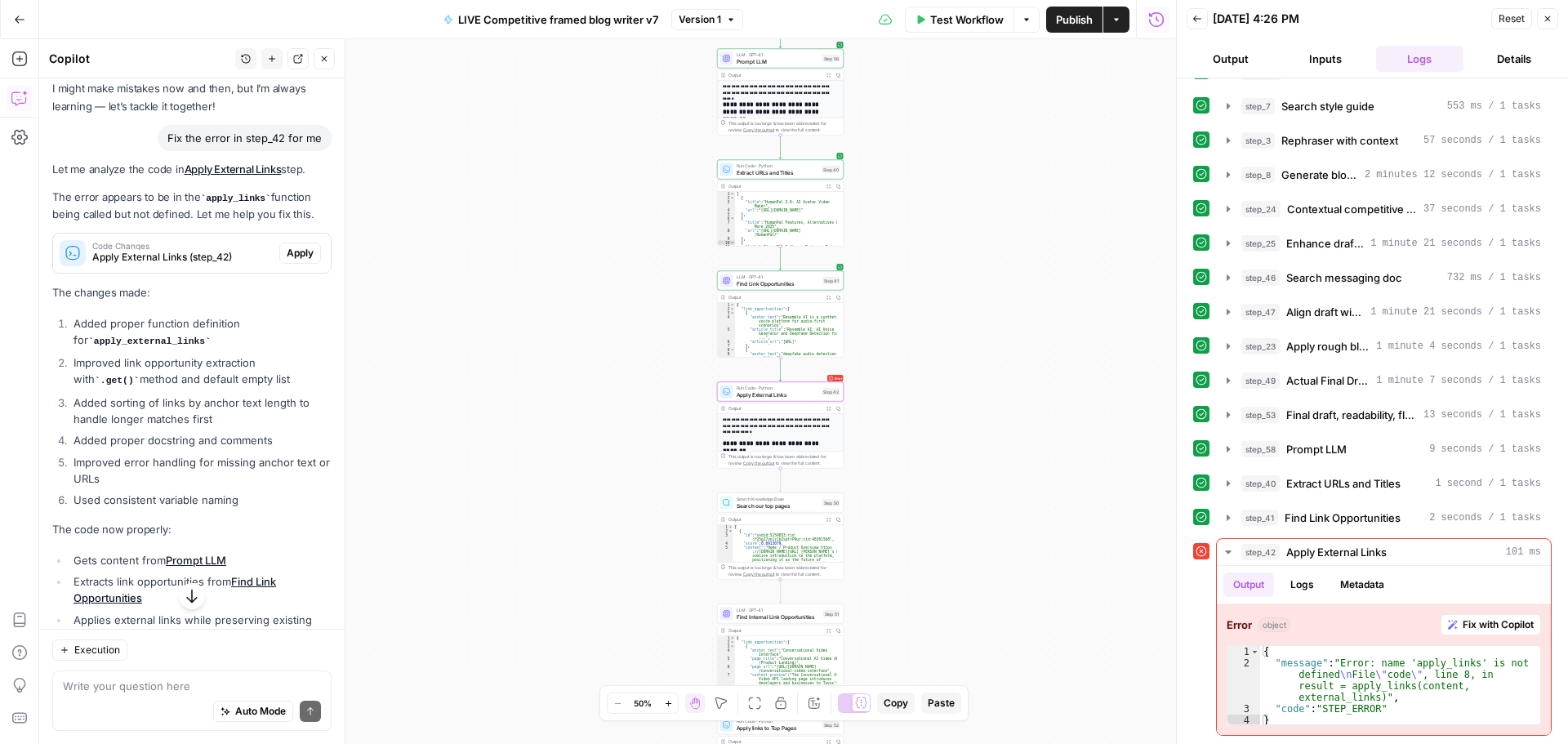
click at [286, 251] on span "Apply" at bounding box center [300, 252] width 27 height 14
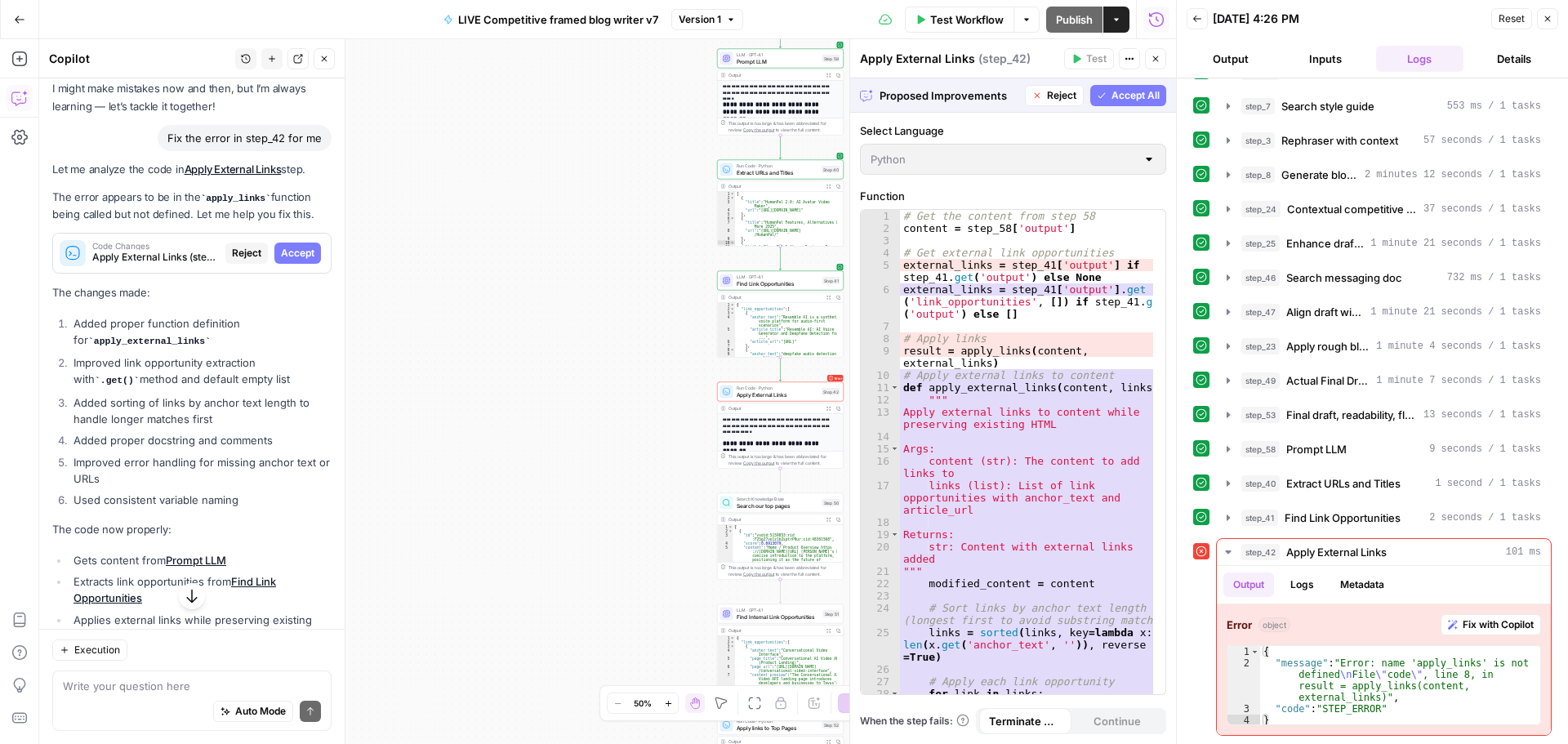
click at [1115, 94] on span "Accept All" at bounding box center [1135, 95] width 48 height 14
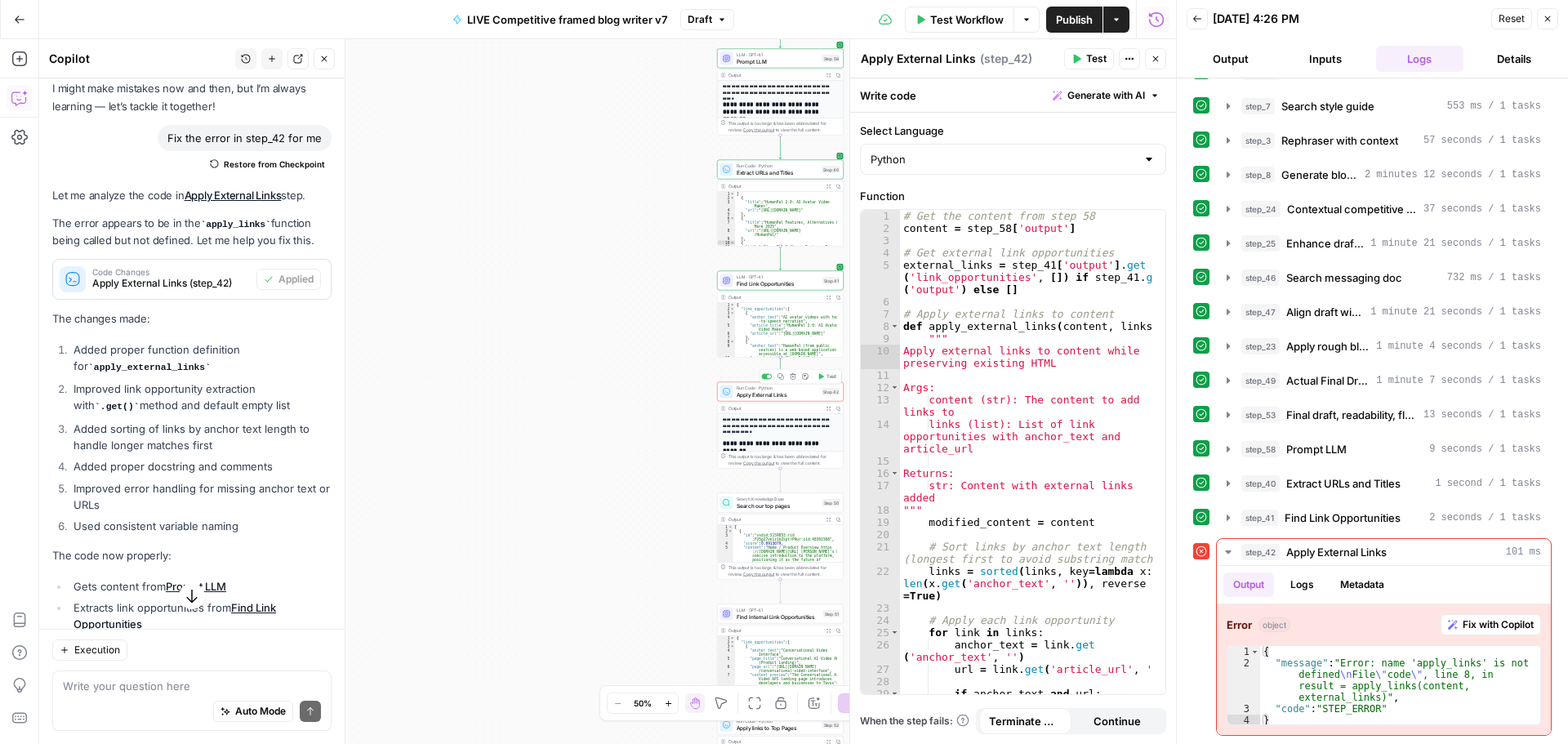
click at [824, 379] on button "Test" at bounding box center [826, 377] width 26 height 10
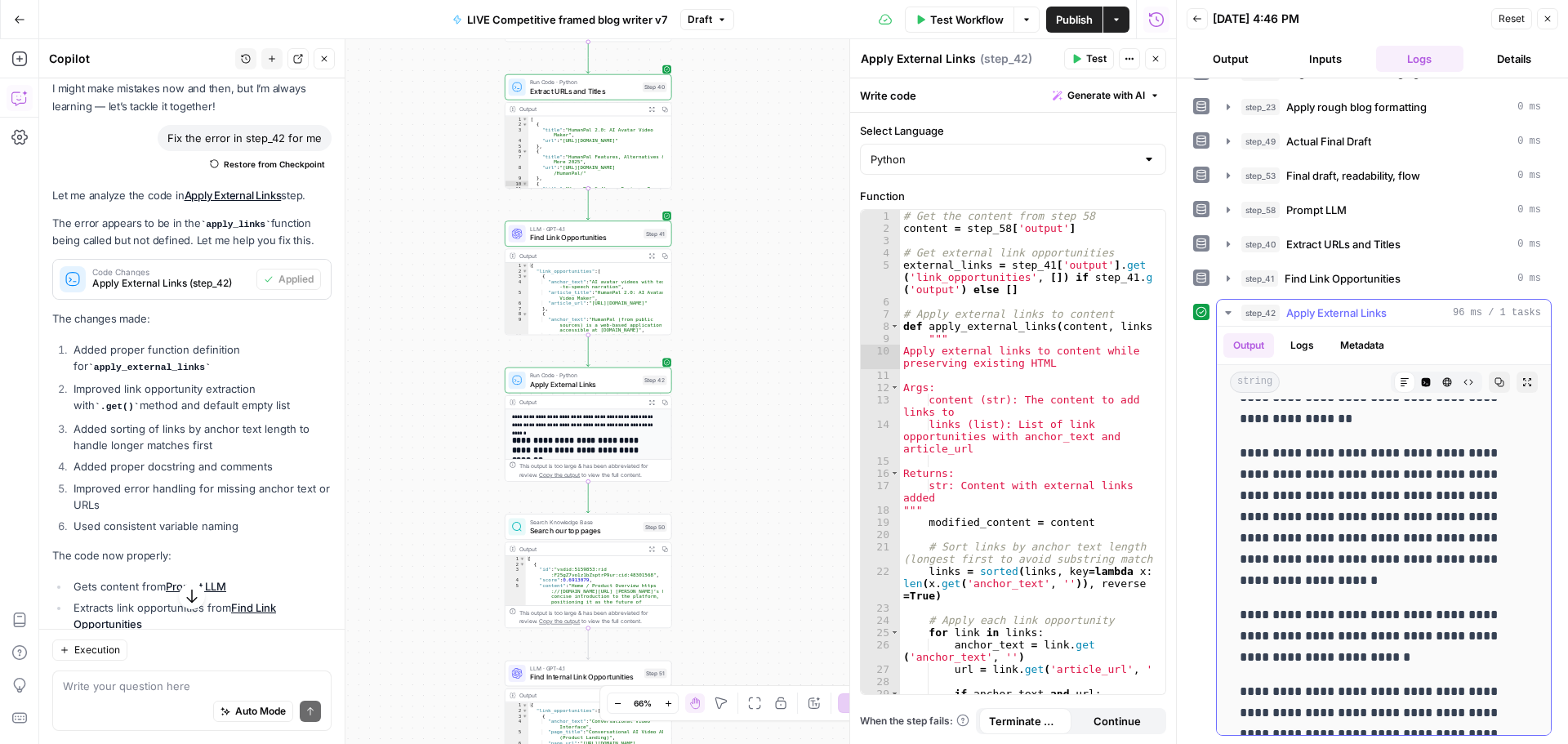
scroll to position [4580, 0]
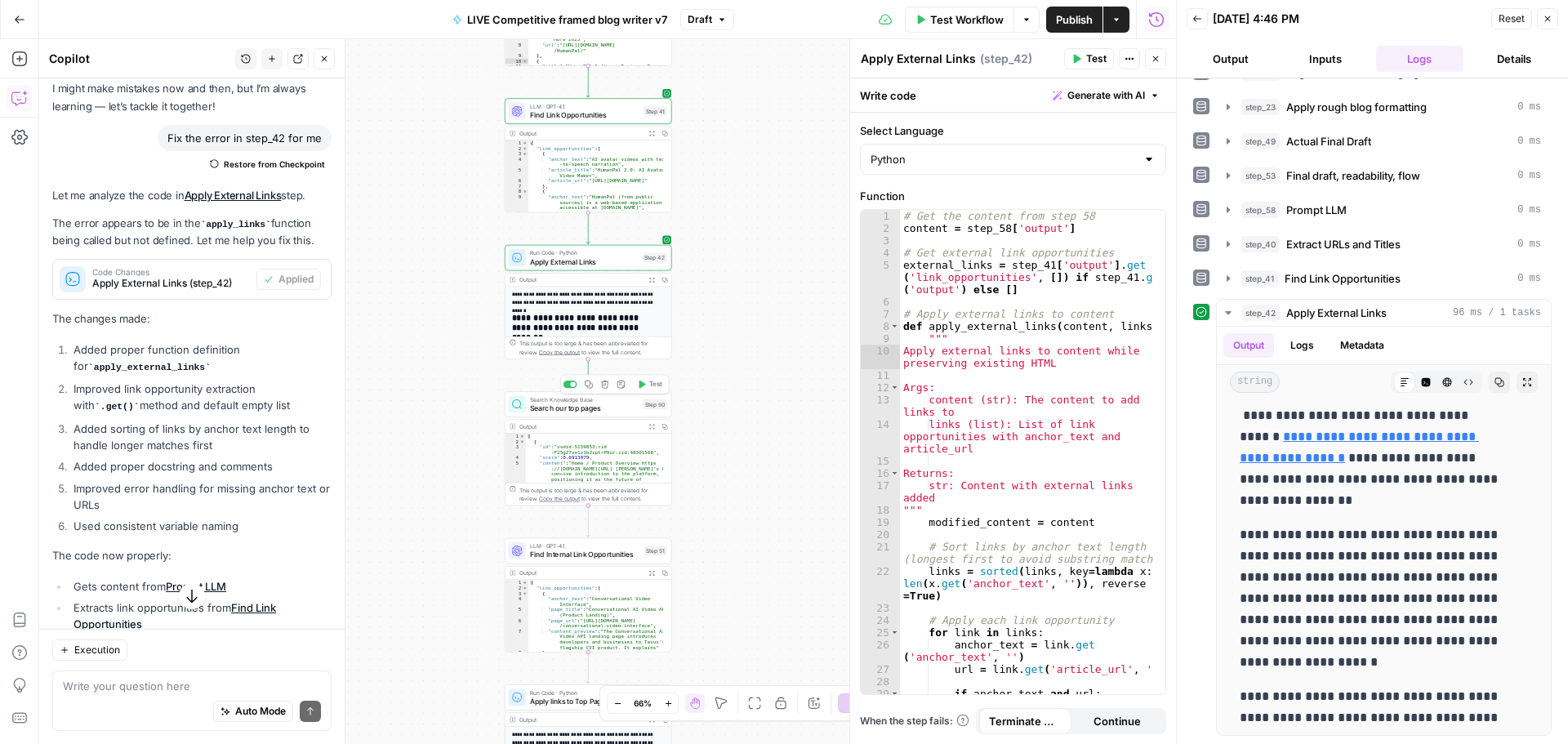
click at [650, 385] on span "Test" at bounding box center [656, 384] width 13 height 10
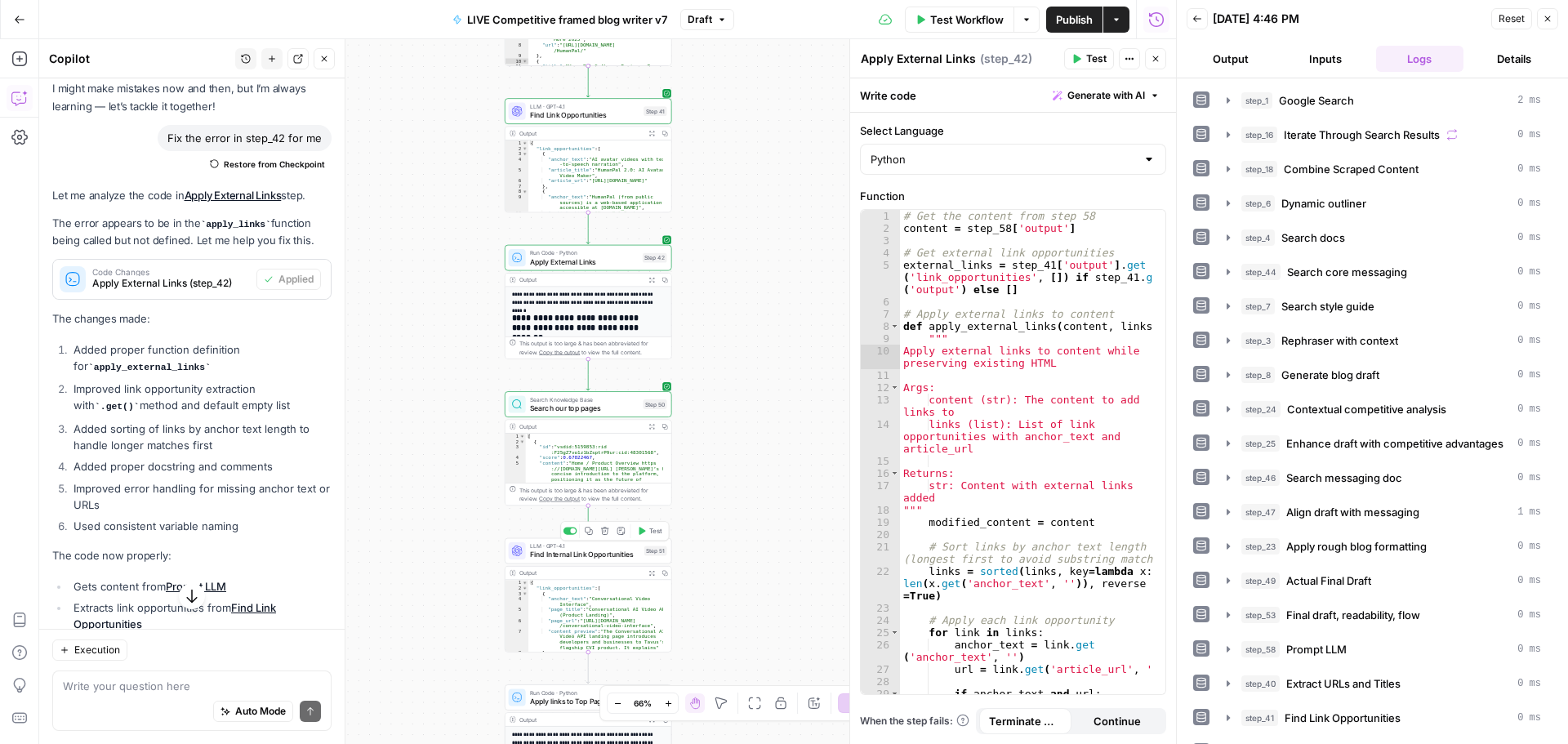
click at [651, 533] on span "Test" at bounding box center [656, 531] width 13 height 10
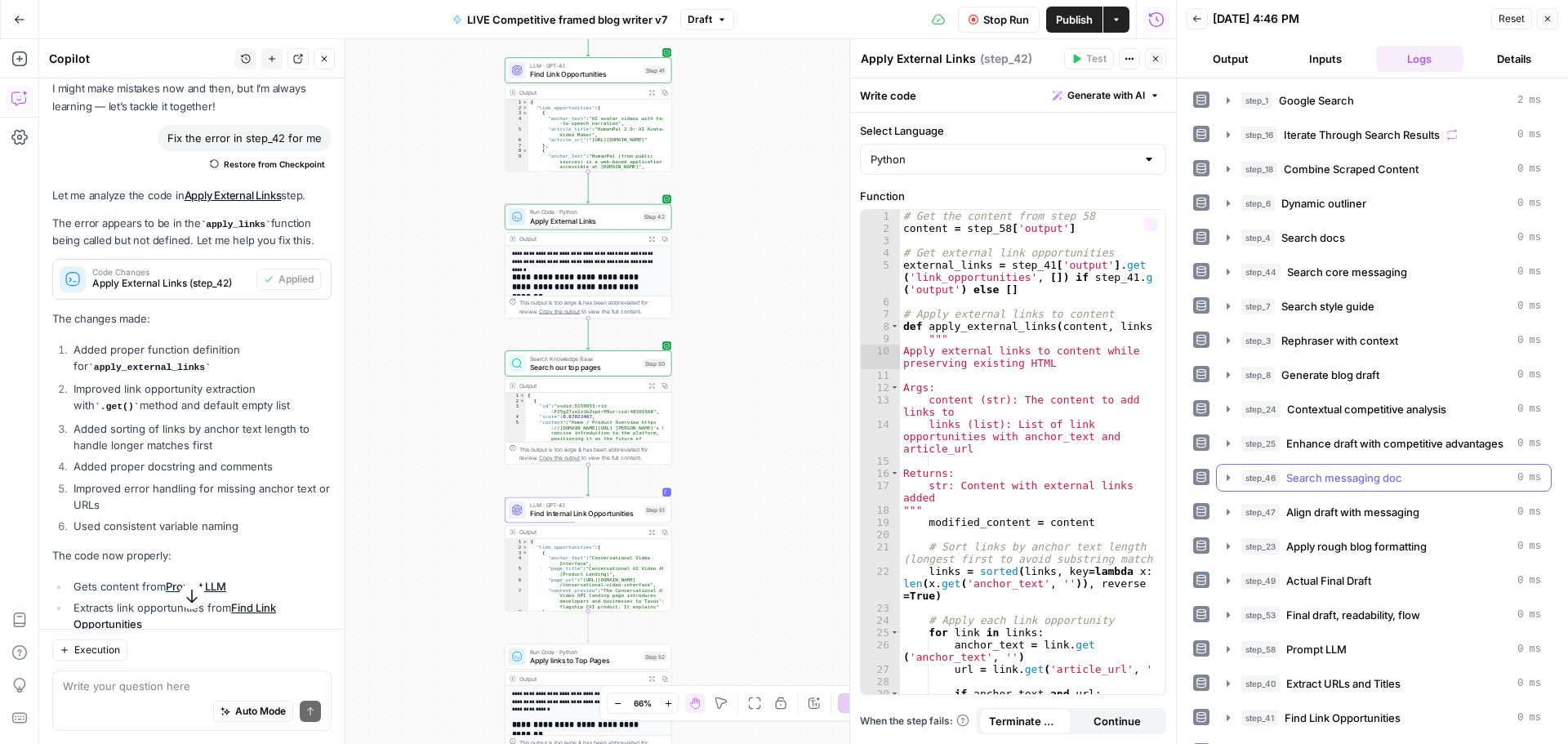
scroll to position [94, 0]
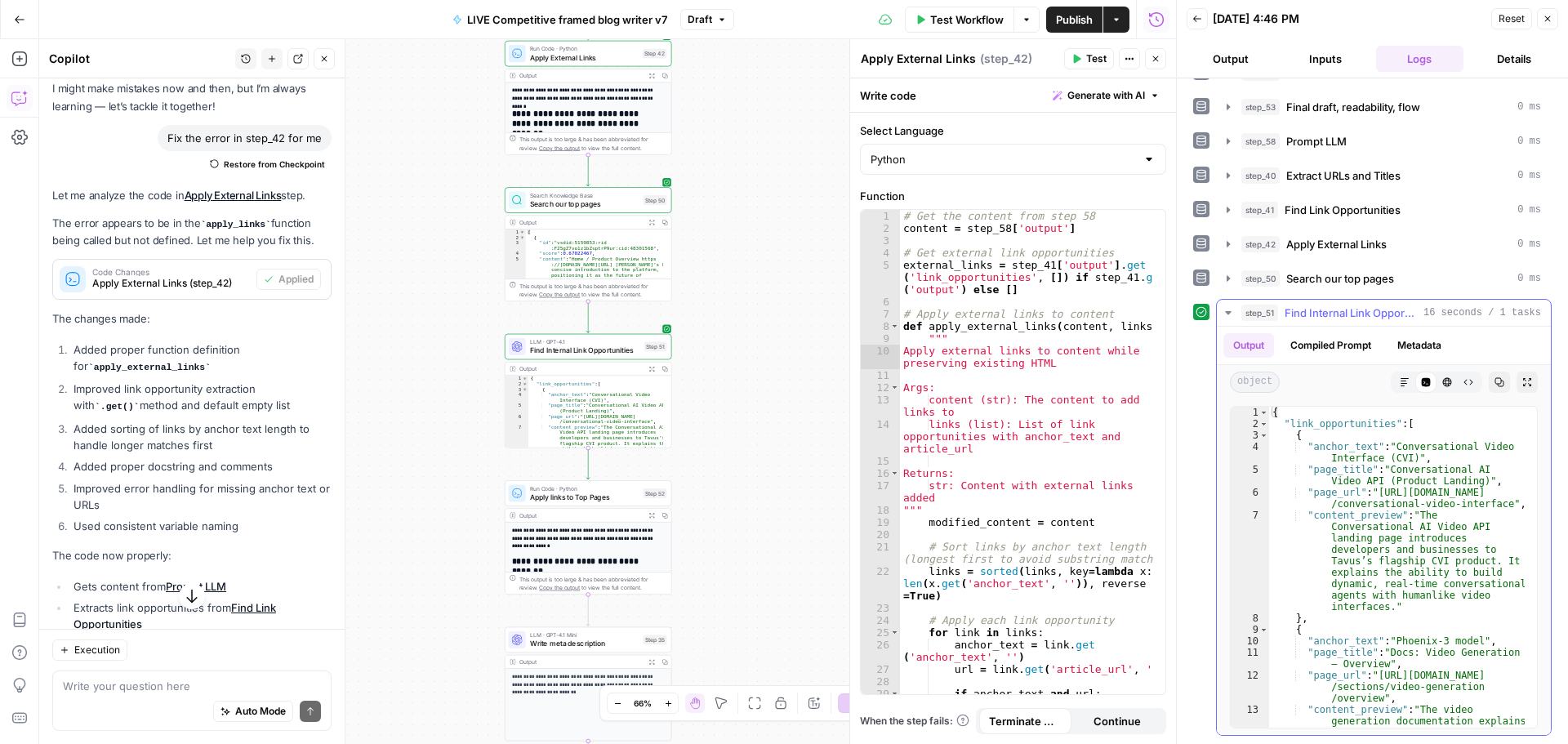
click at [1225, 309] on icon "button" at bounding box center [1229, 313] width 13 height 13
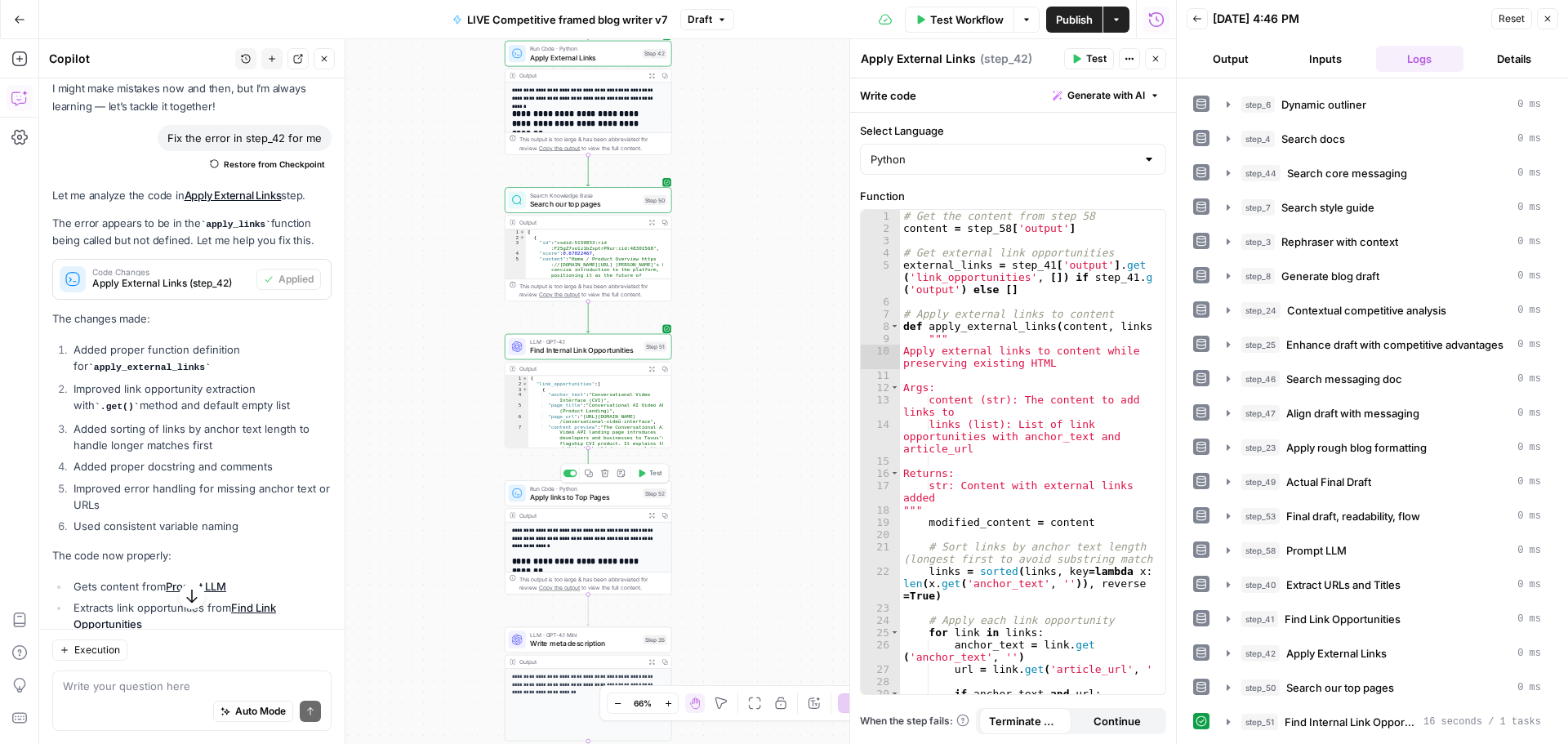
click at [651, 475] on span "Test" at bounding box center [656, 474] width 13 height 10
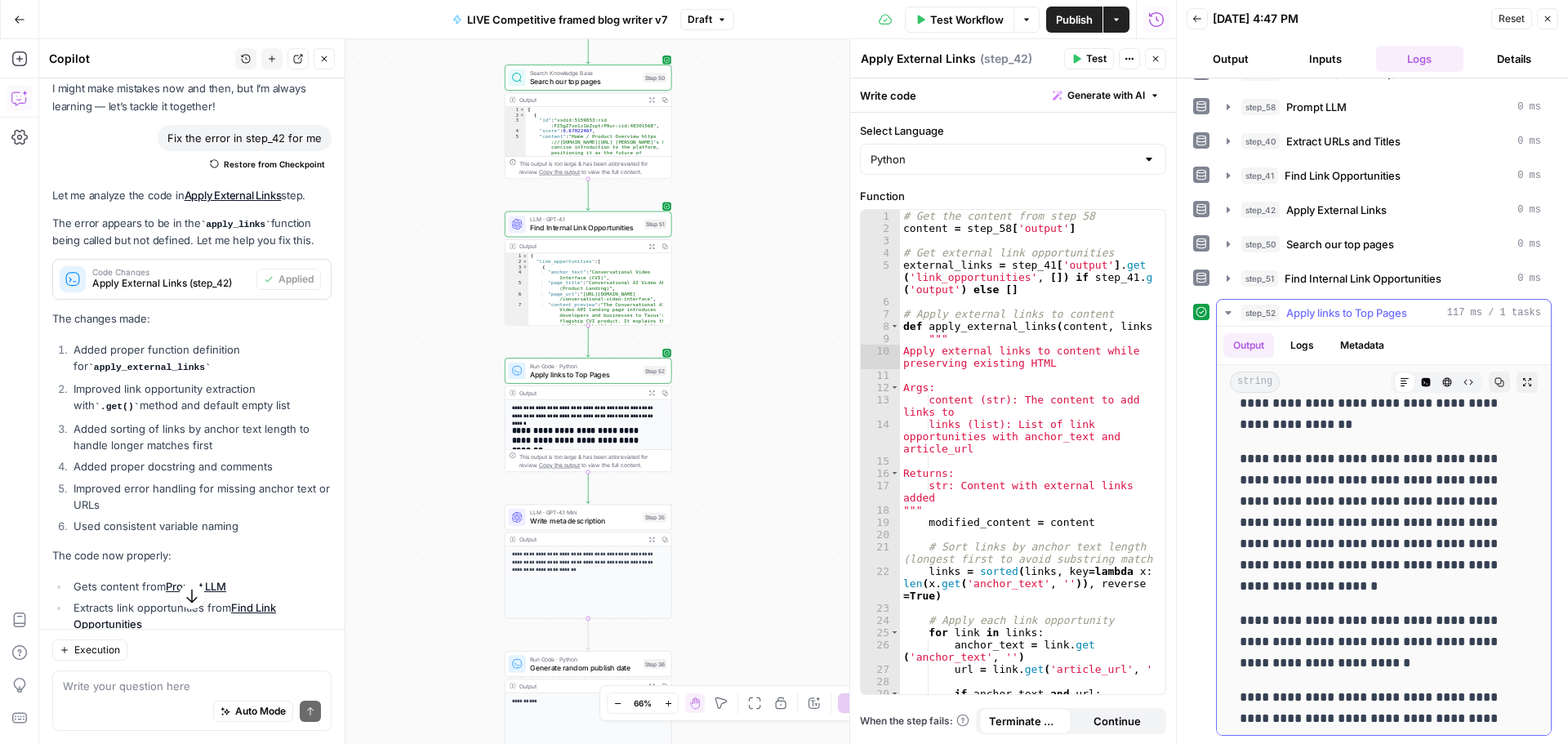
scroll to position [4826, 0]
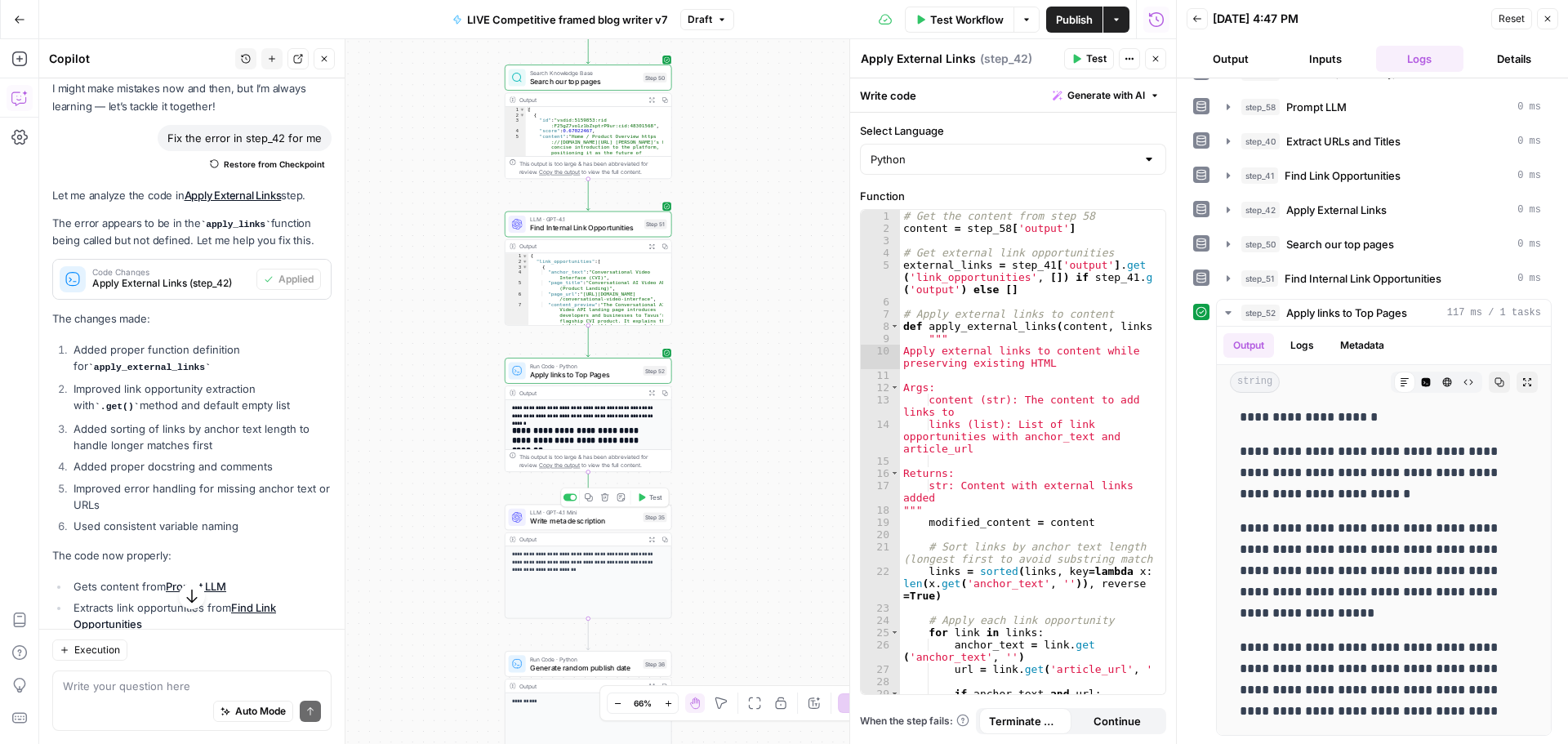
click at [649, 495] on span "Test" at bounding box center [656, 498] width 13 height 10
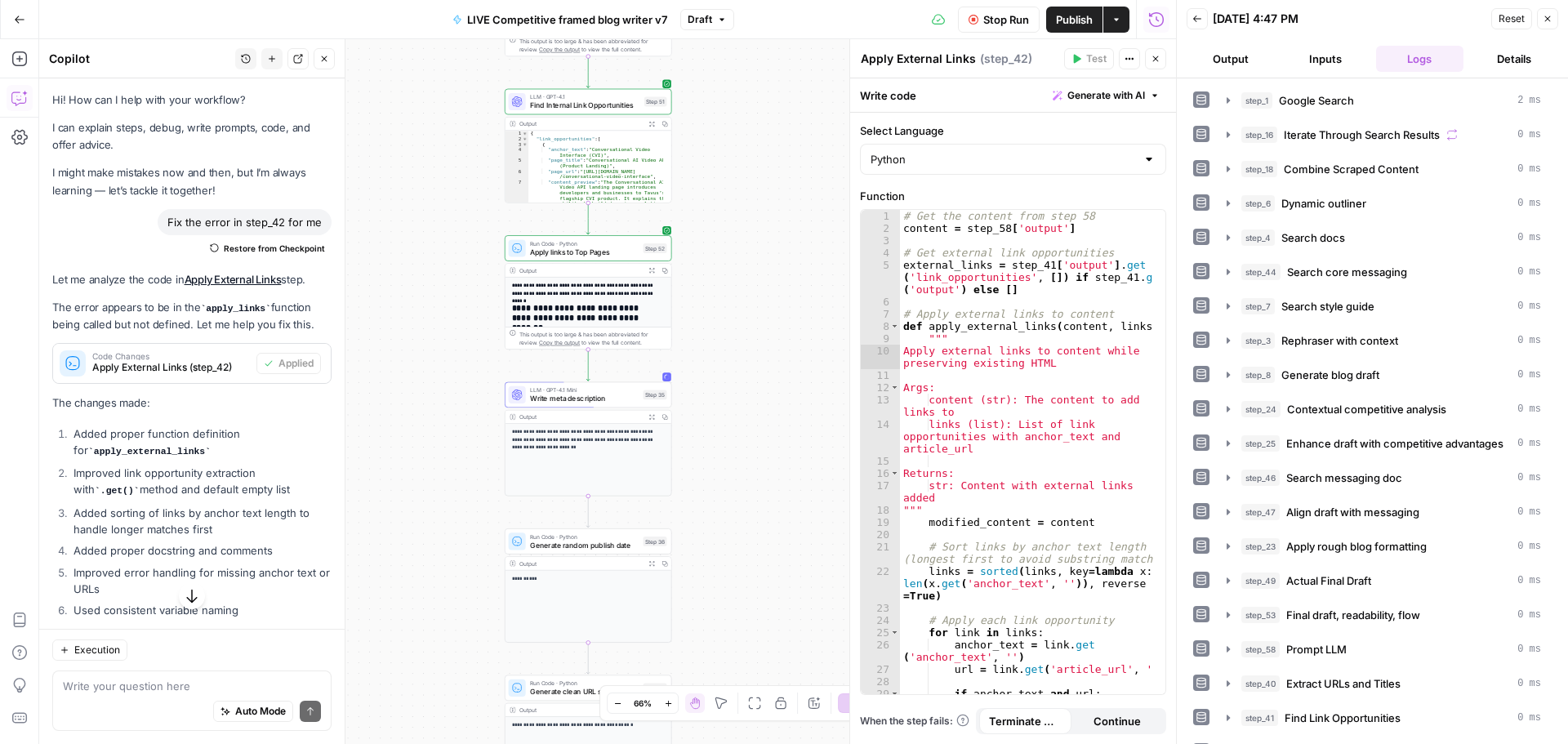
scroll to position [84, 0]
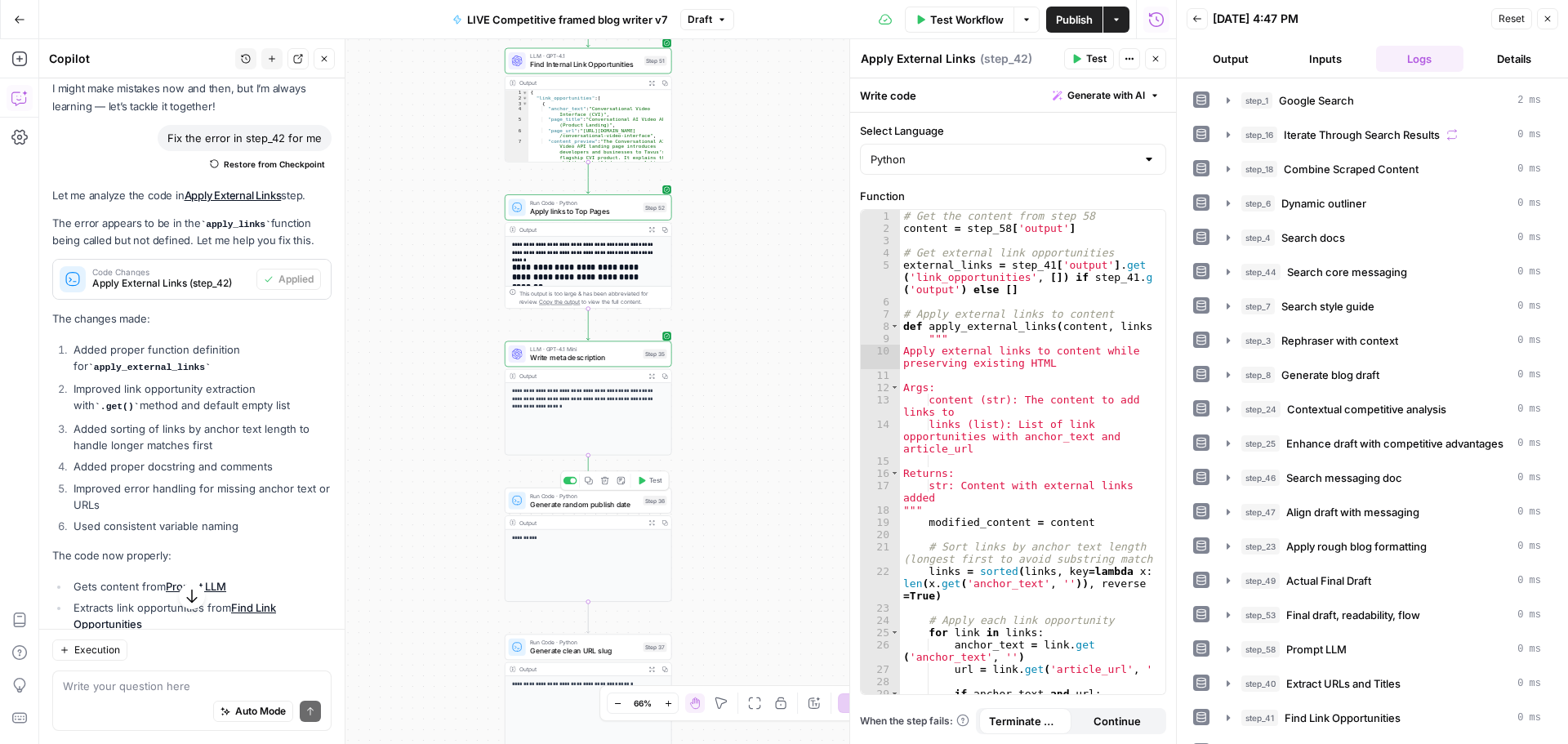
click at [643, 483] on icon "button" at bounding box center [641, 480] width 9 height 9
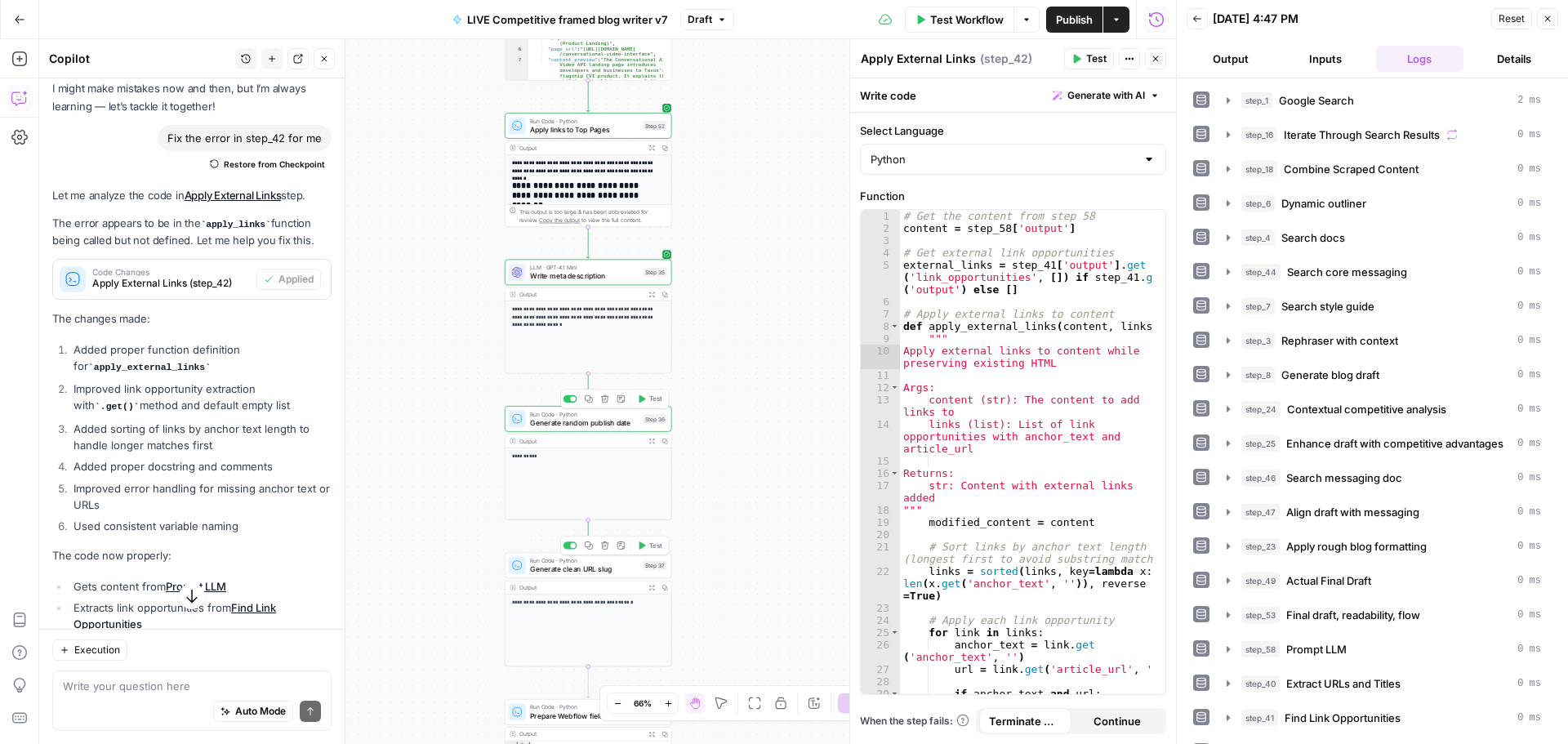
click at [647, 545] on button "Test" at bounding box center [648, 545] width 33 height 14
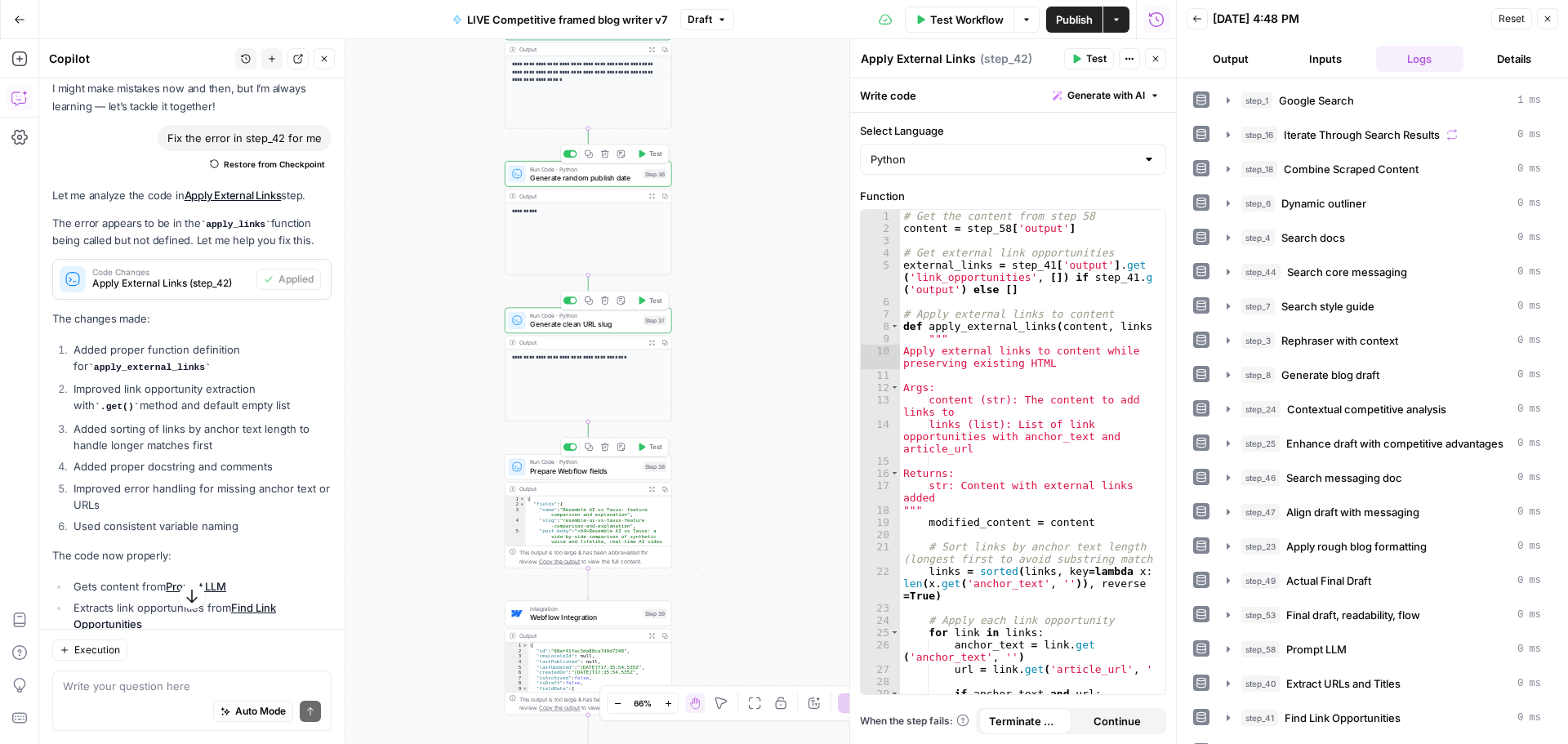
click at [649, 448] on span "Test" at bounding box center [656, 447] width 13 height 10
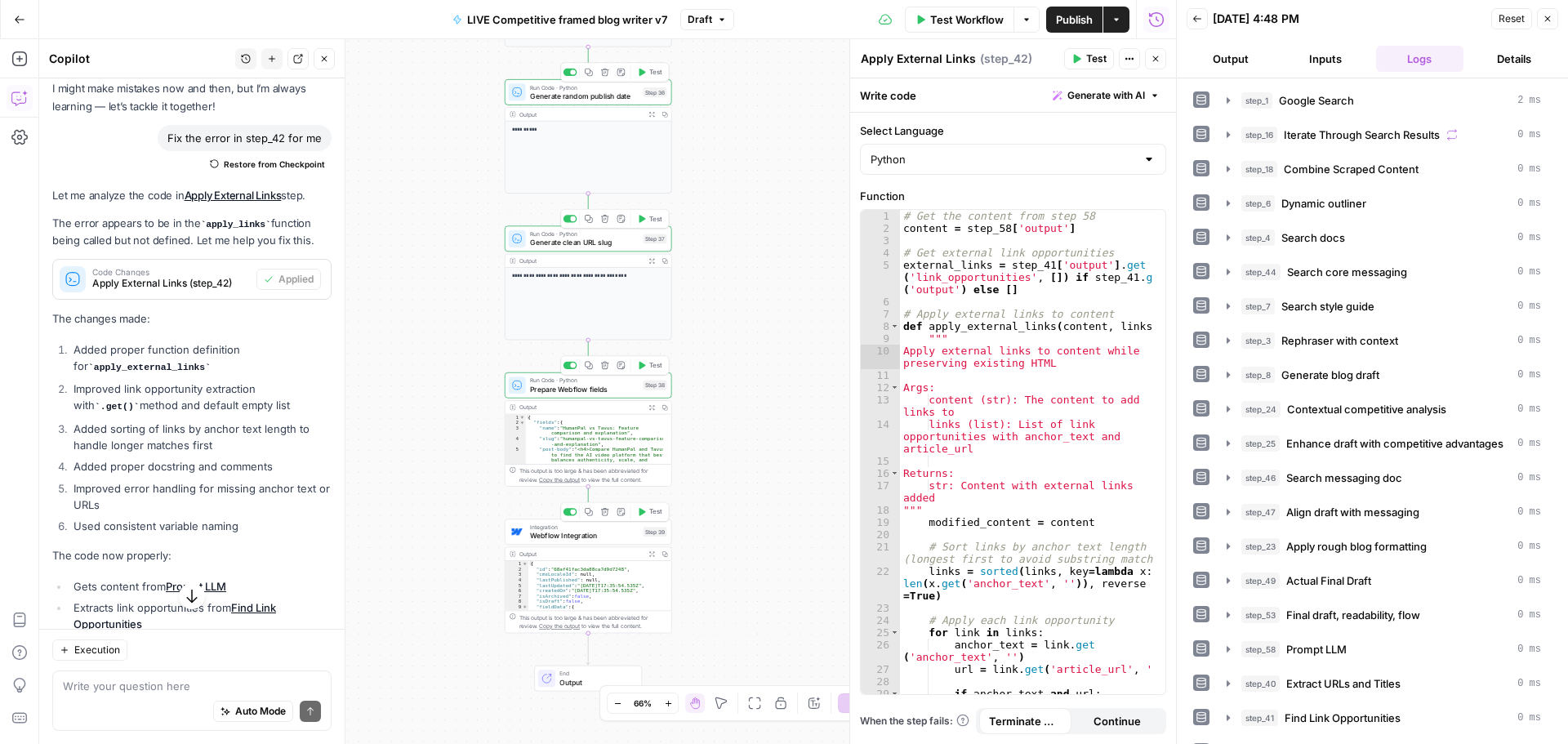
click at [649, 511] on span "Test" at bounding box center [656, 512] width 13 height 10
click at [1070, 19] on span "Publish" at bounding box center [1074, 19] width 37 height 16
